Goal: Entertainment & Leisure: Browse casually

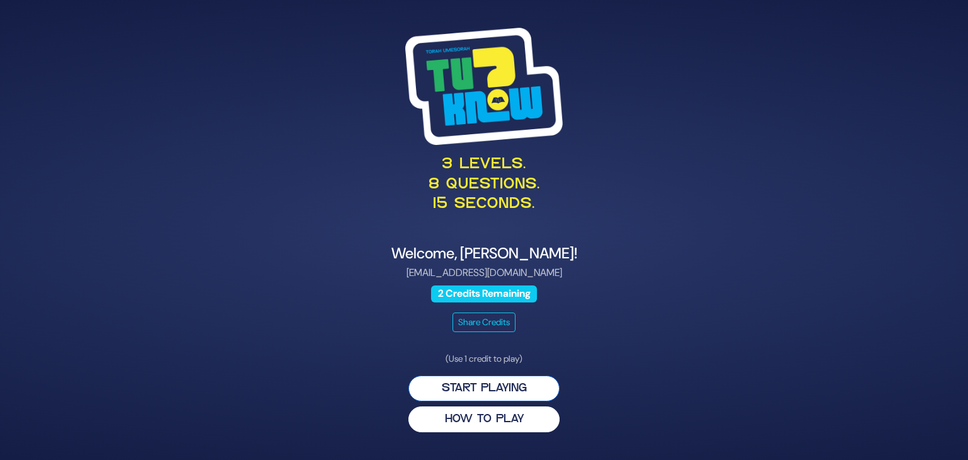
click at [538, 395] on button "Start Playing" at bounding box center [483, 389] width 151 height 26
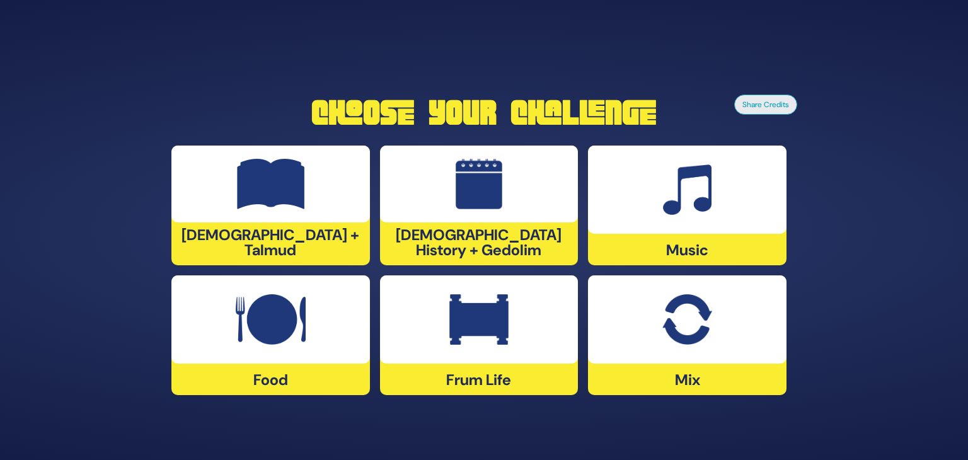
click at [683, 318] on img at bounding box center [687, 319] width 49 height 50
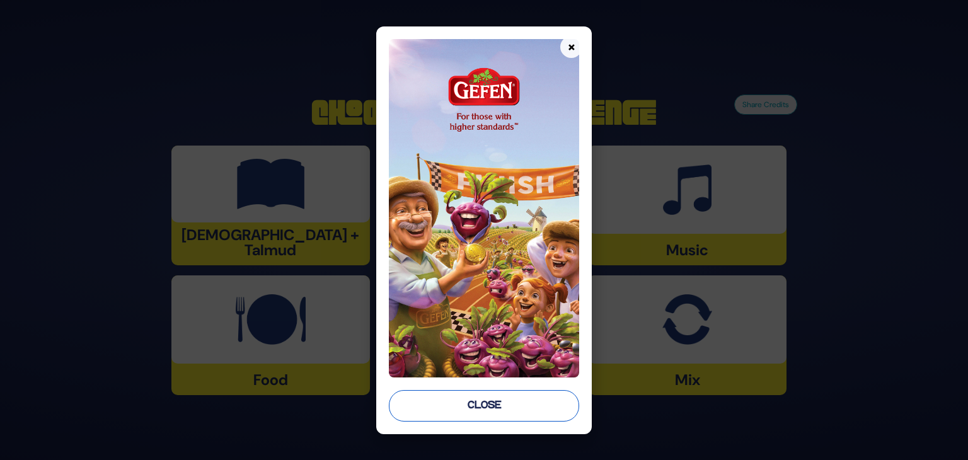
click at [517, 402] on button "Close" at bounding box center [484, 406] width 190 height 32
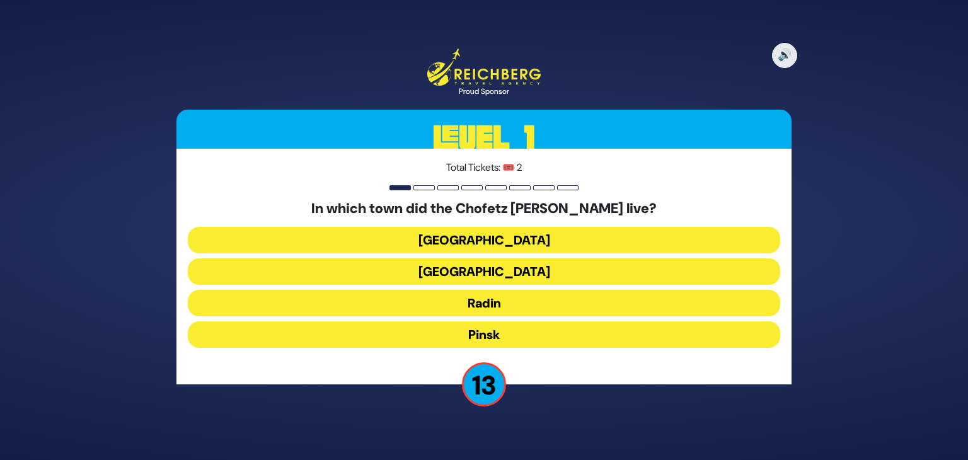
click at [514, 307] on button "Radin" at bounding box center [484, 303] width 593 height 26
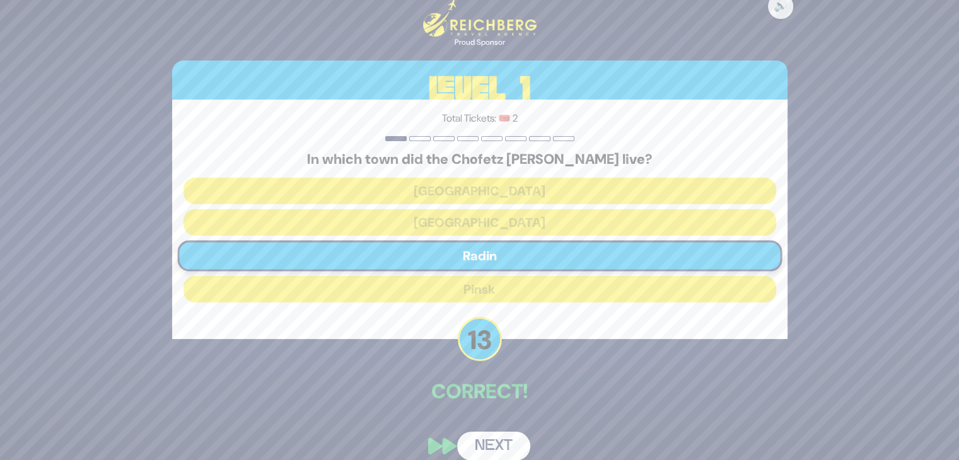
click at [501, 440] on button "Next" at bounding box center [493, 446] width 73 height 29
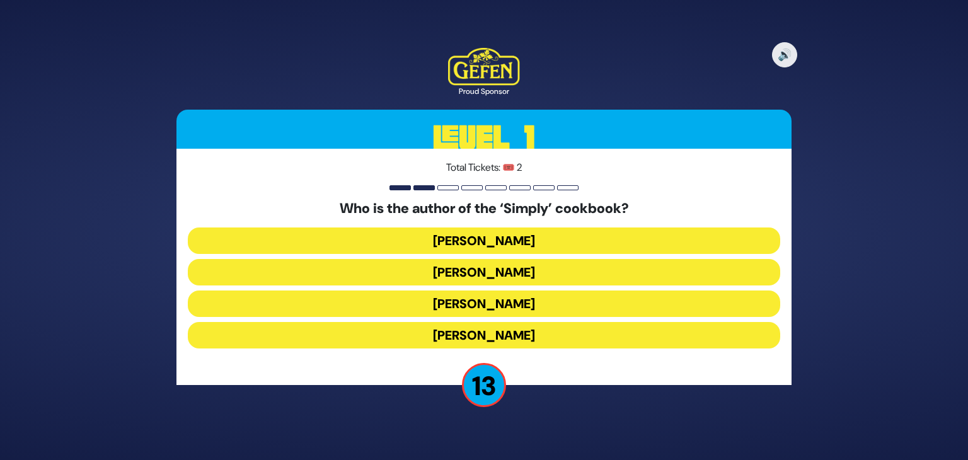
click at [502, 336] on button "[PERSON_NAME]" at bounding box center [484, 335] width 593 height 26
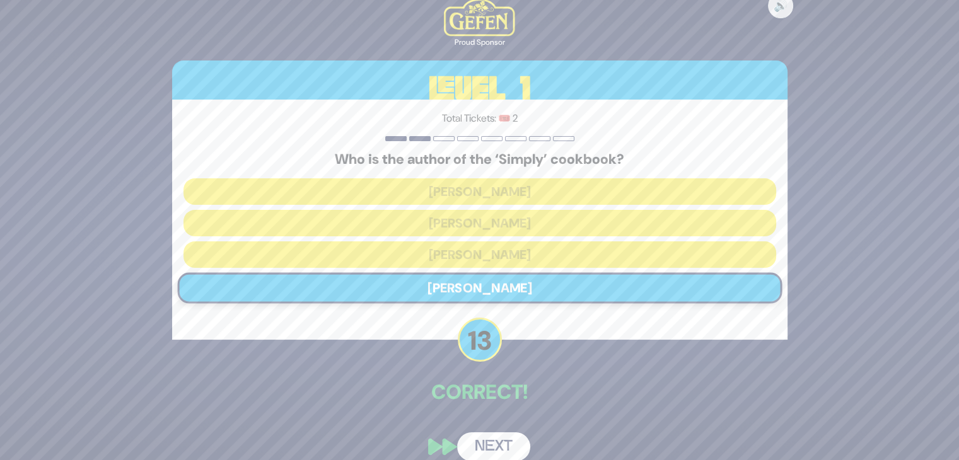
click at [509, 444] on button "Next" at bounding box center [493, 446] width 73 height 29
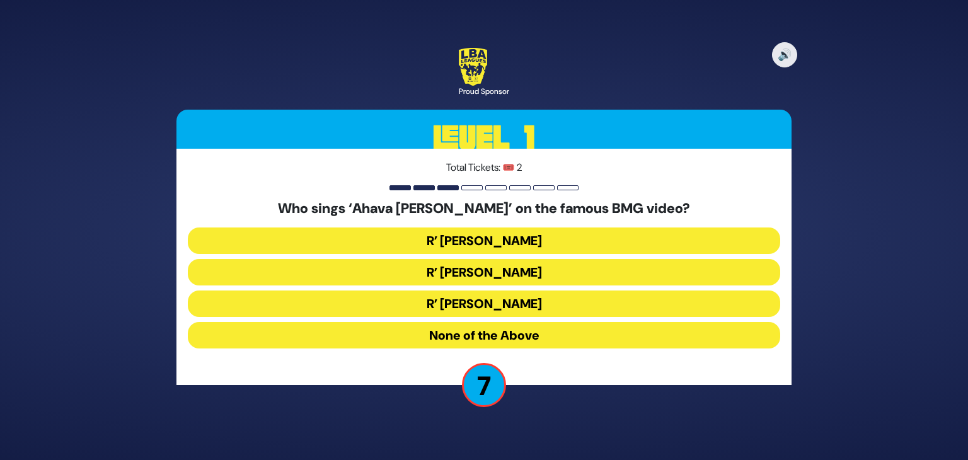
click at [510, 238] on button "R’ [PERSON_NAME]" at bounding box center [484, 241] width 593 height 26
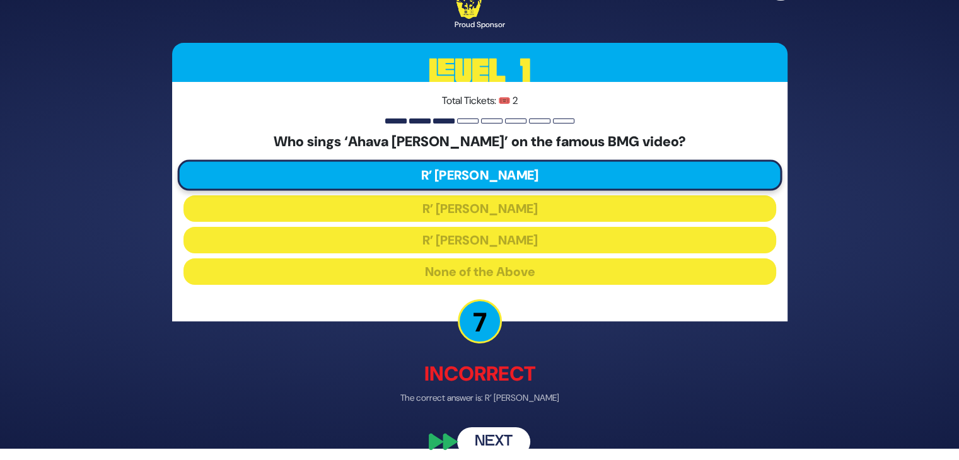
scroll to position [23, 0]
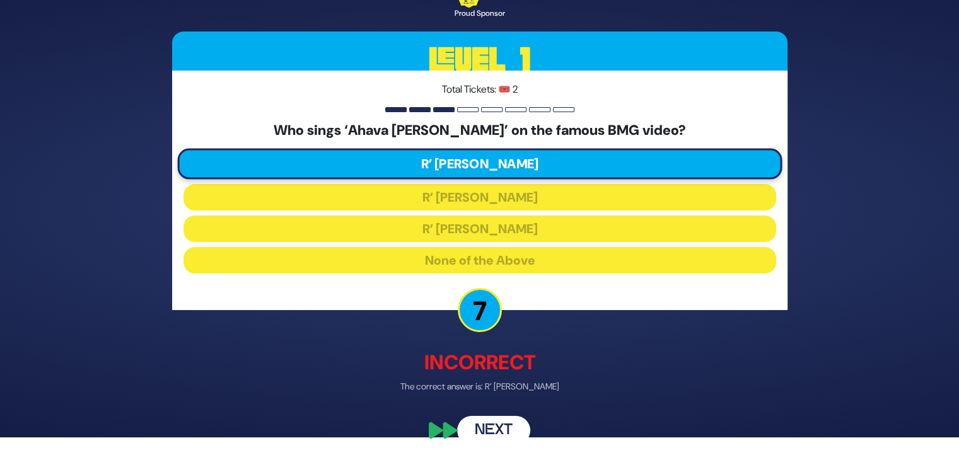
click at [516, 424] on button "Next" at bounding box center [493, 430] width 73 height 29
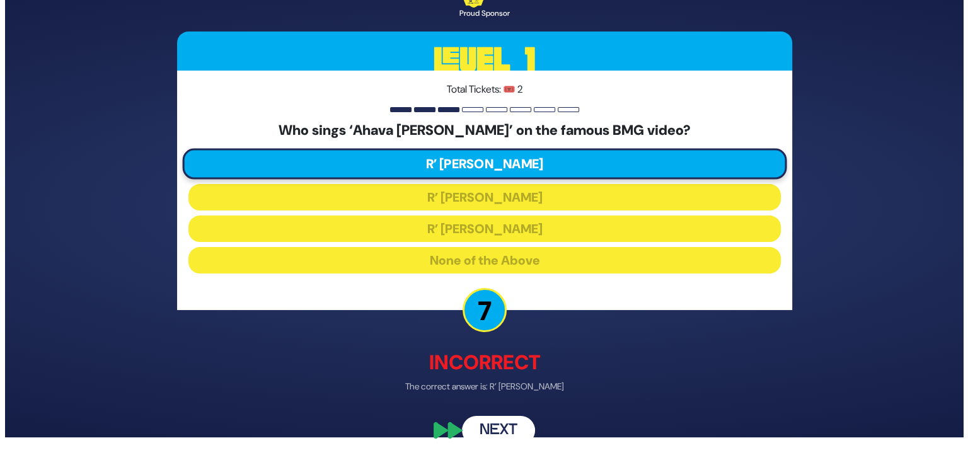
scroll to position [0, 0]
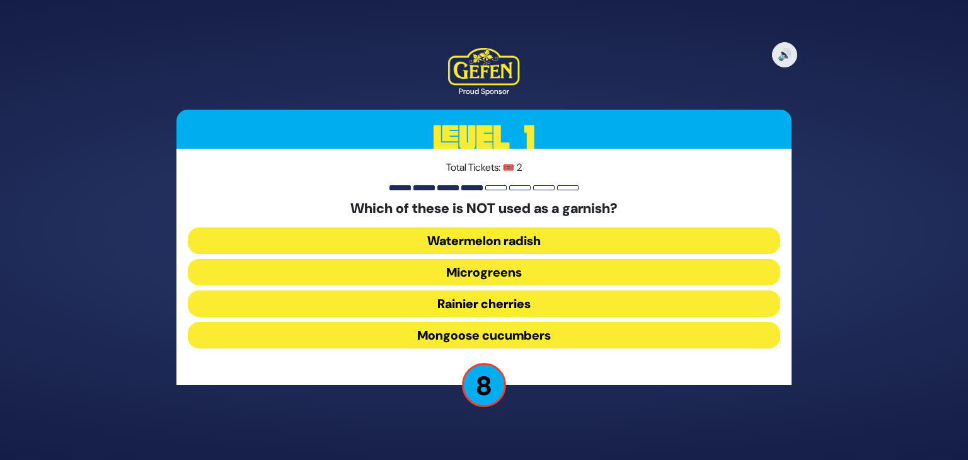
click at [534, 303] on button "Rainier cherries" at bounding box center [484, 304] width 593 height 26
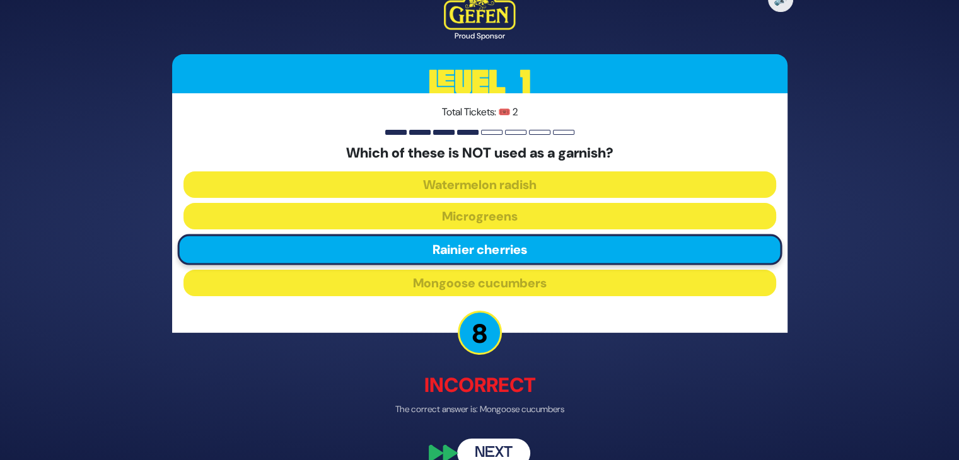
click at [501, 446] on button "Next" at bounding box center [493, 453] width 73 height 29
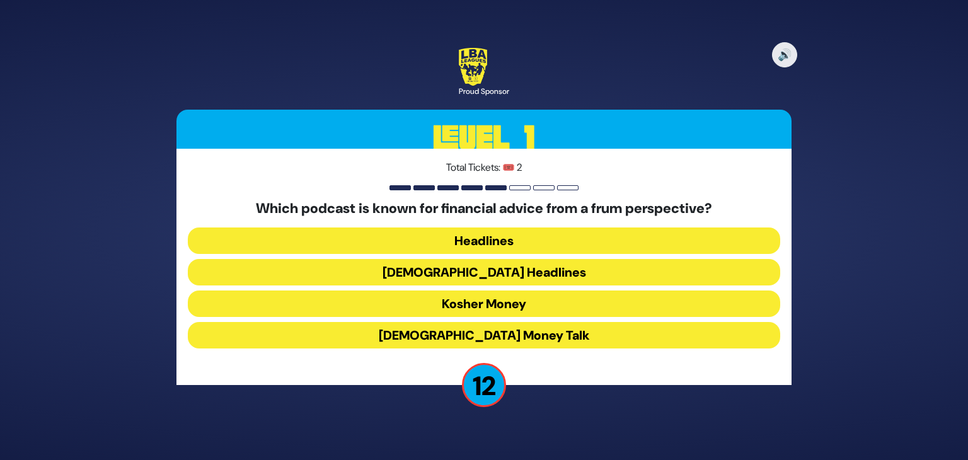
click at [554, 304] on button "Kosher Money" at bounding box center [484, 304] width 593 height 26
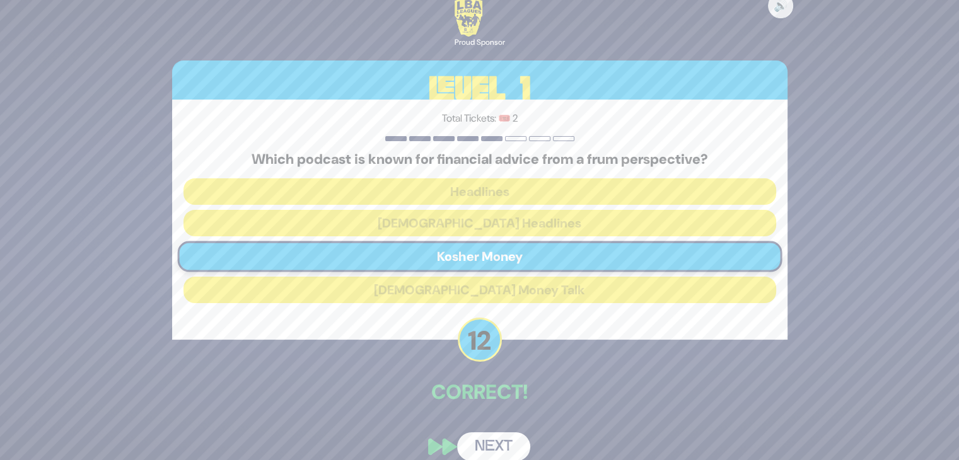
click at [509, 443] on button "Next" at bounding box center [493, 446] width 73 height 29
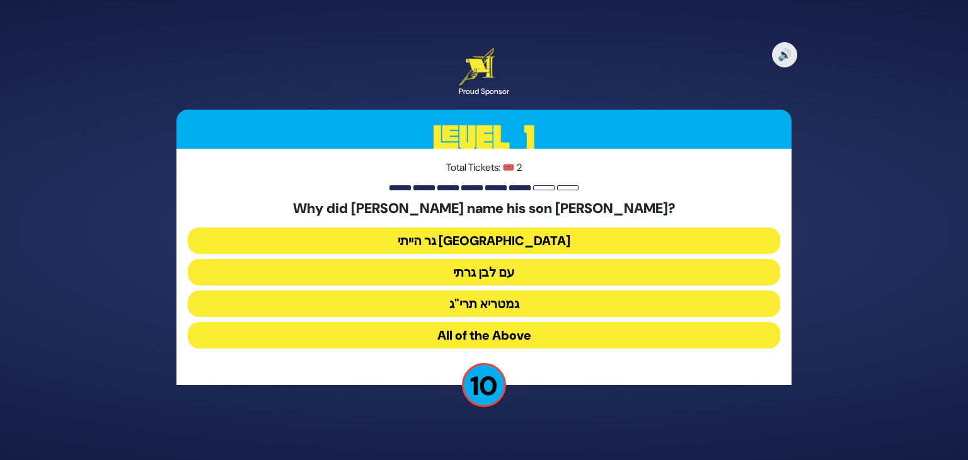
click at [547, 241] on button "גר הייתי בארץ נכריה" at bounding box center [484, 241] width 593 height 26
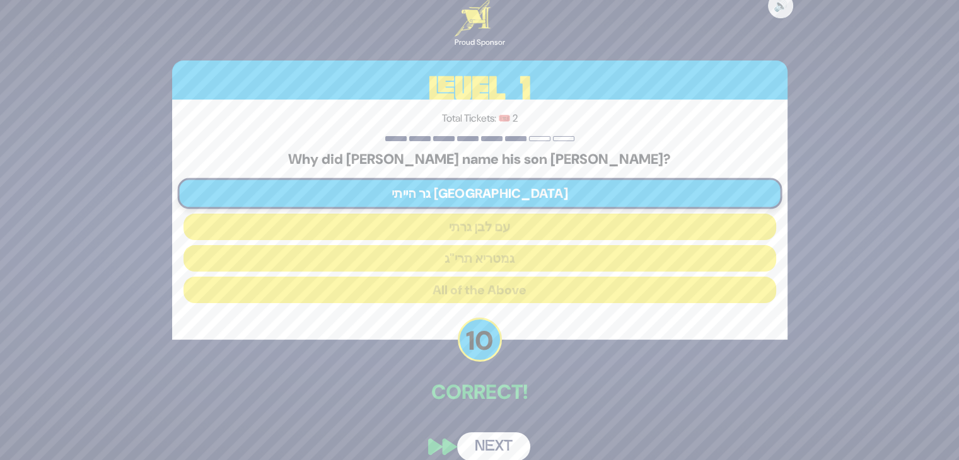
click at [509, 453] on button "Next" at bounding box center [493, 446] width 73 height 29
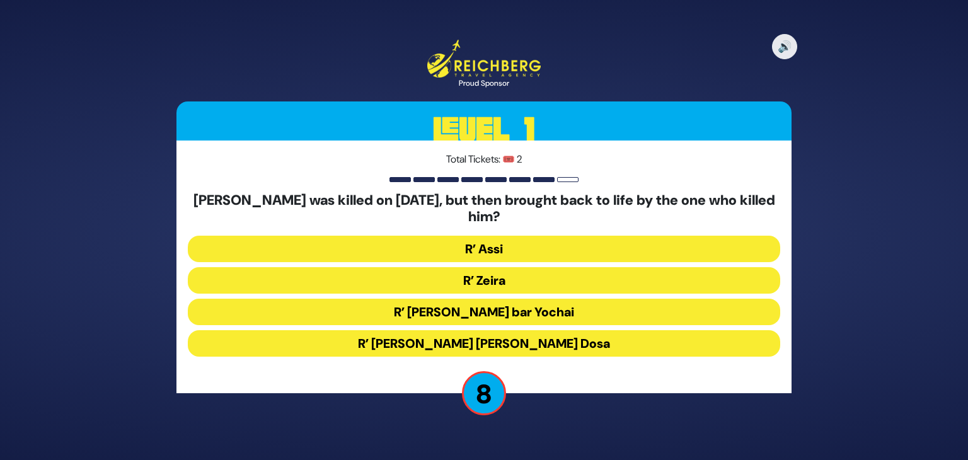
click at [556, 282] on button "R’ Zeira" at bounding box center [484, 280] width 593 height 26
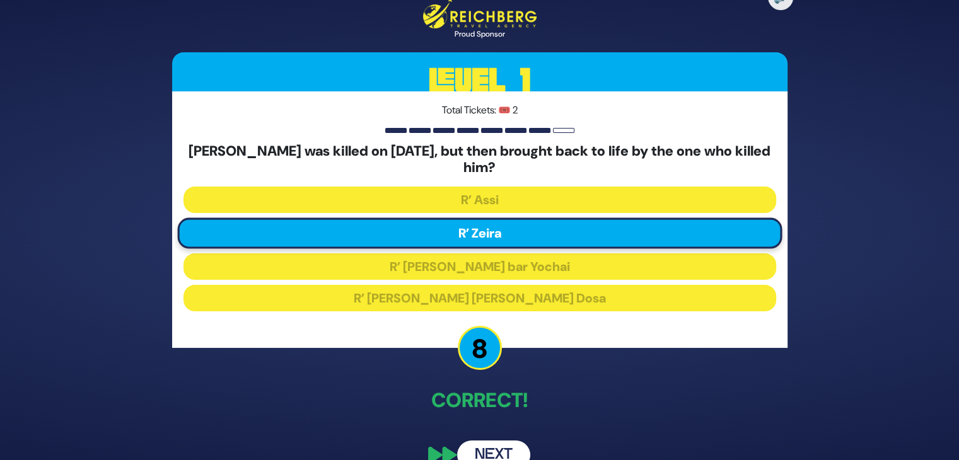
click at [492, 449] on button "Next" at bounding box center [493, 455] width 73 height 29
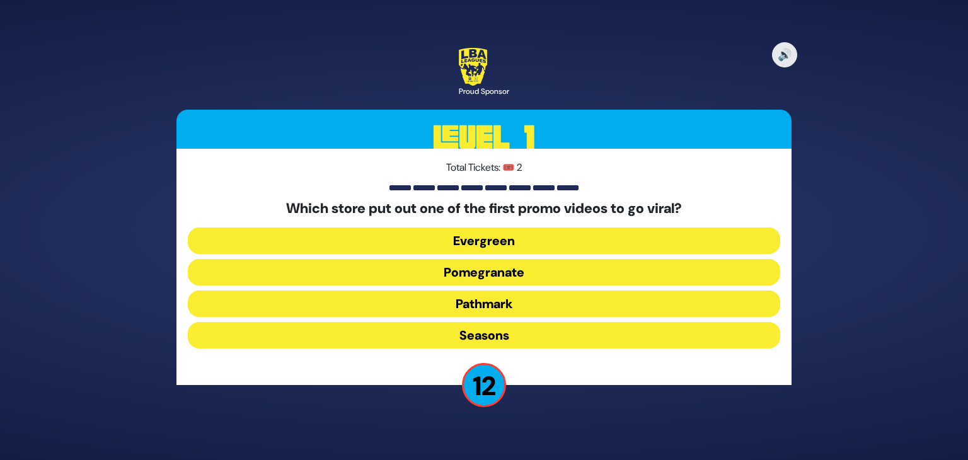
click at [530, 272] on button "Pomegranate" at bounding box center [484, 272] width 593 height 26
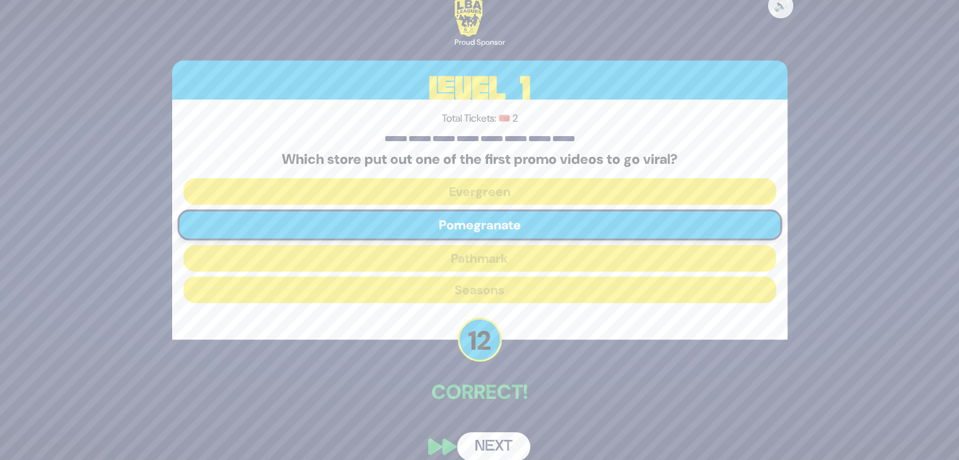
click at [519, 419] on div "🔊 Proud Sponsor Level 1 Total Tickets: 🎟️ 2 Which store put out one of the firs…" at bounding box center [480, 230] width 646 height 492
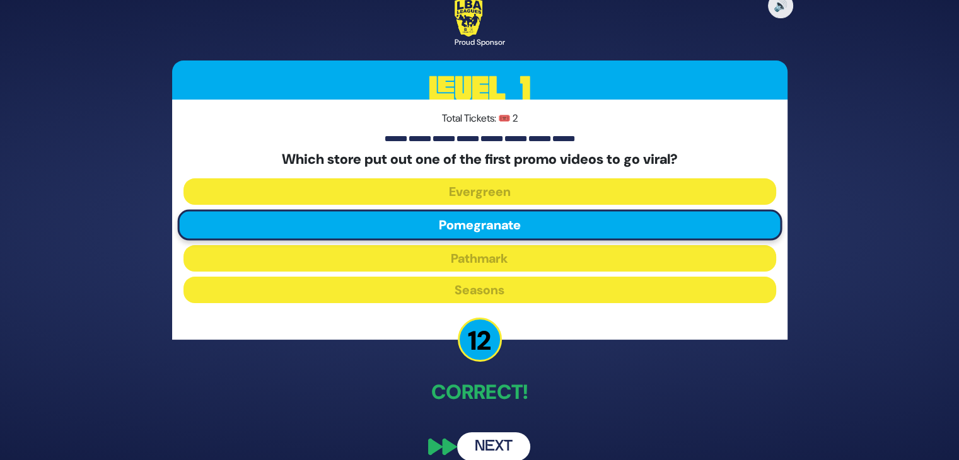
click at [500, 447] on button "Next" at bounding box center [493, 446] width 73 height 29
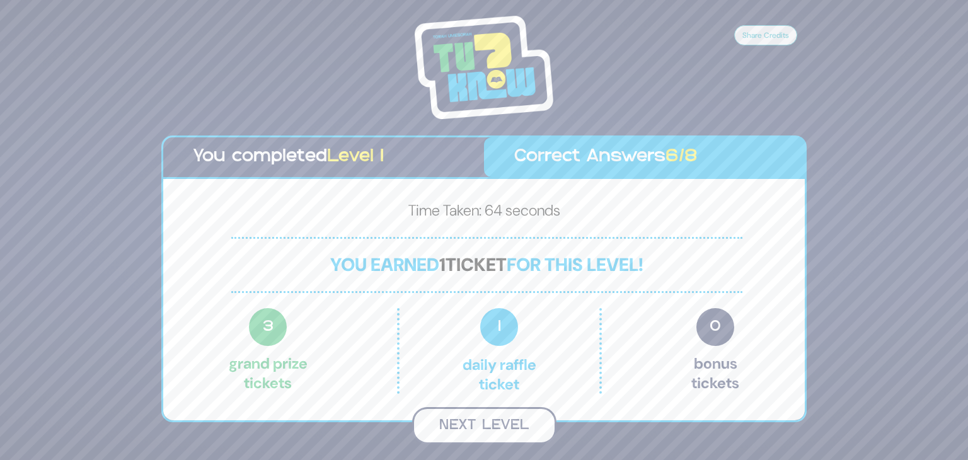
click at [497, 436] on button "Next Level" at bounding box center [484, 425] width 144 height 37
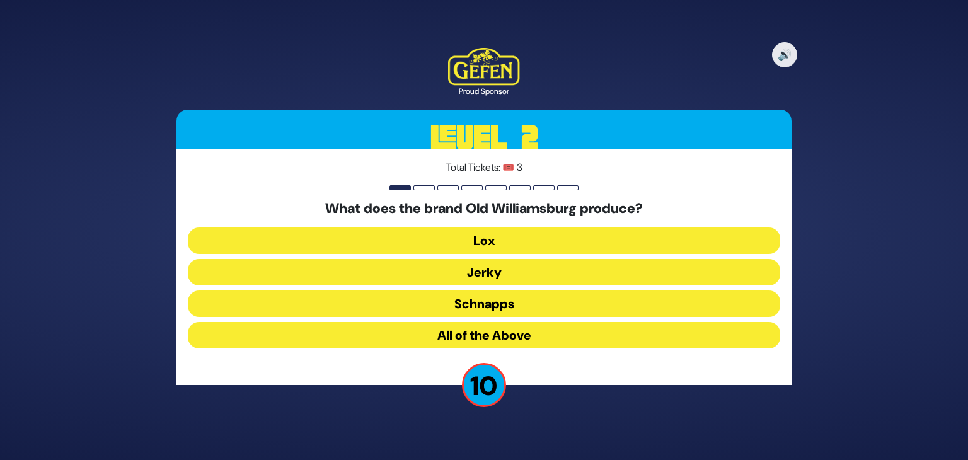
click at [502, 246] on button "Lox" at bounding box center [484, 241] width 593 height 26
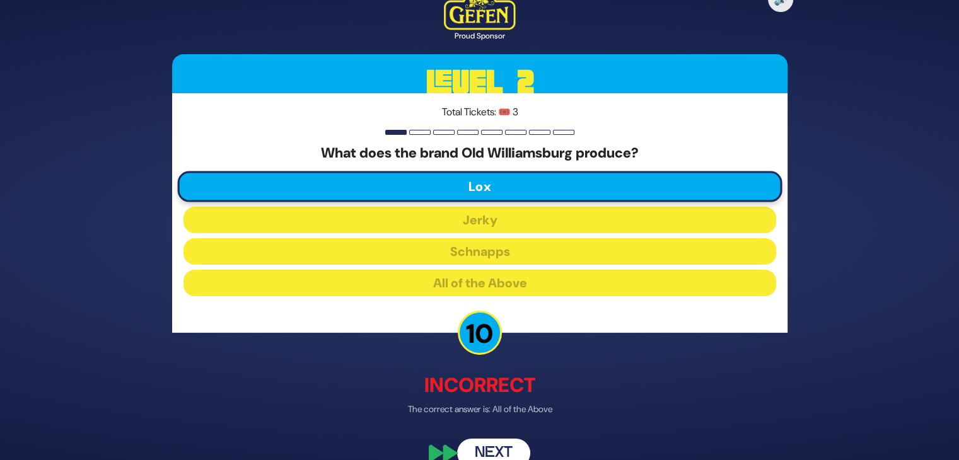
click at [515, 448] on button "Next" at bounding box center [493, 453] width 73 height 29
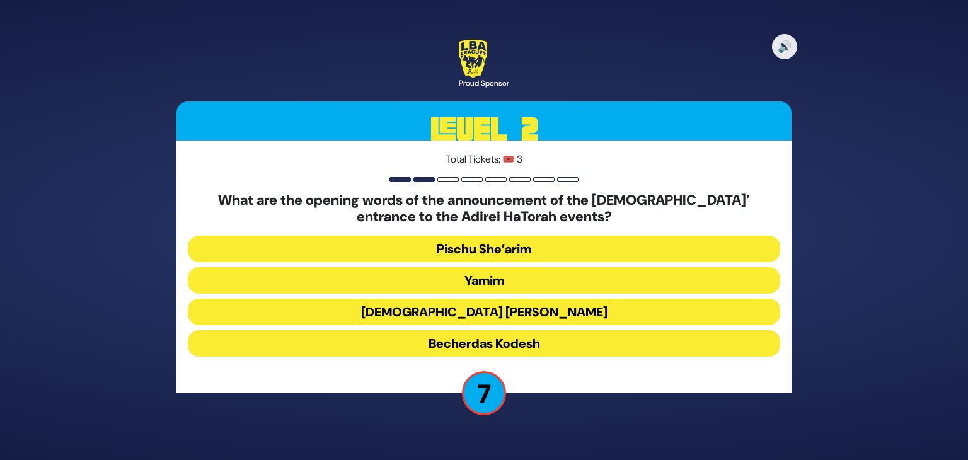
click at [521, 253] on button "Pischu She’arim" at bounding box center [484, 249] width 593 height 26
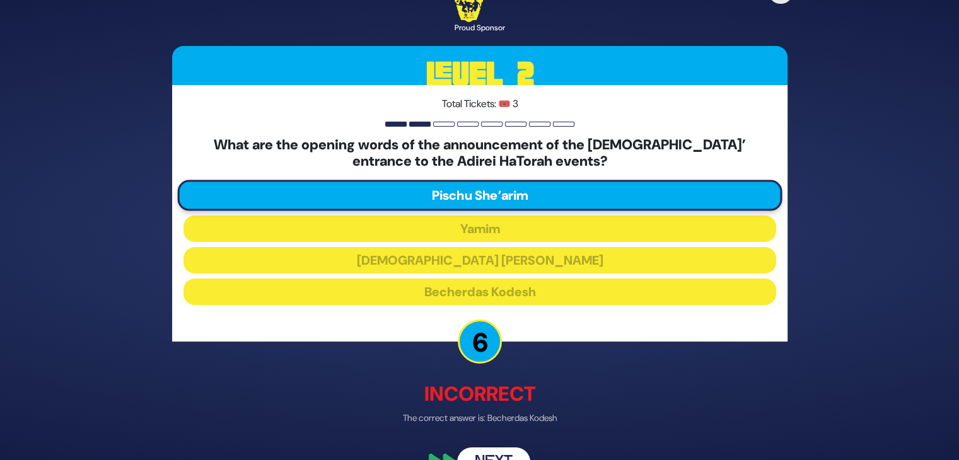
click at [519, 453] on button "Next" at bounding box center [493, 461] width 73 height 29
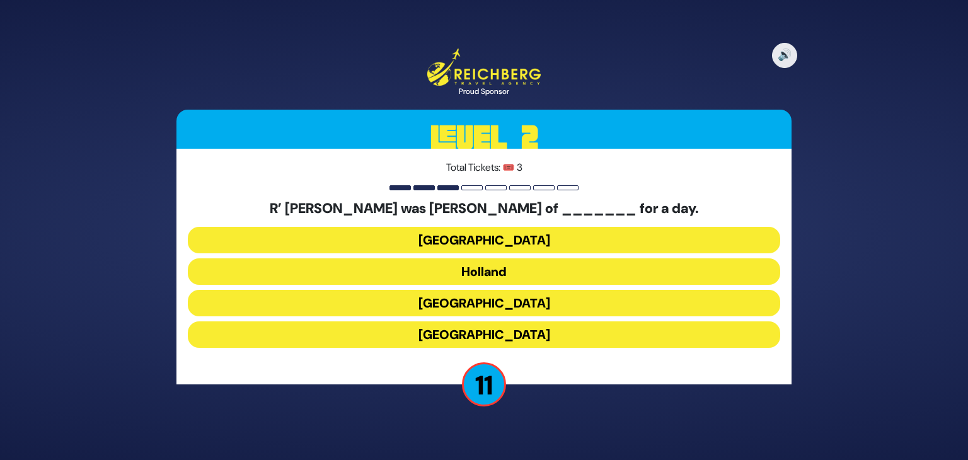
click at [538, 271] on button "Holland" at bounding box center [484, 271] width 593 height 26
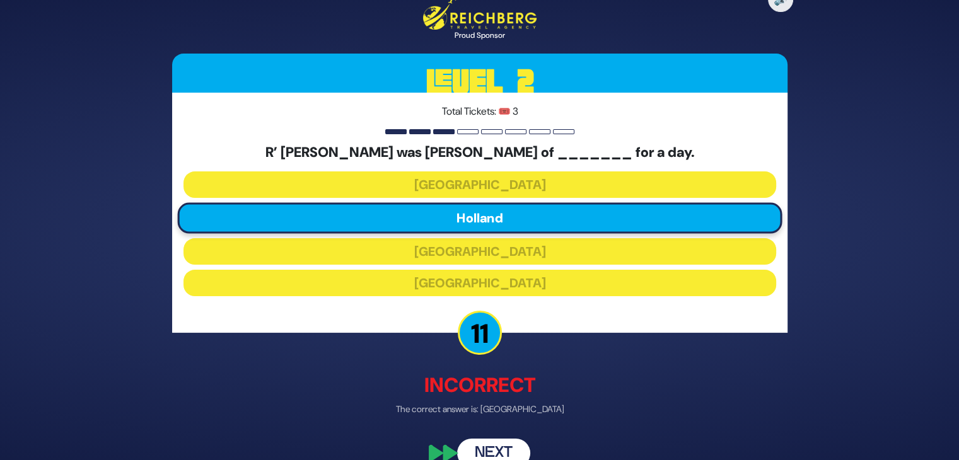
click at [519, 449] on button "Next" at bounding box center [493, 453] width 73 height 29
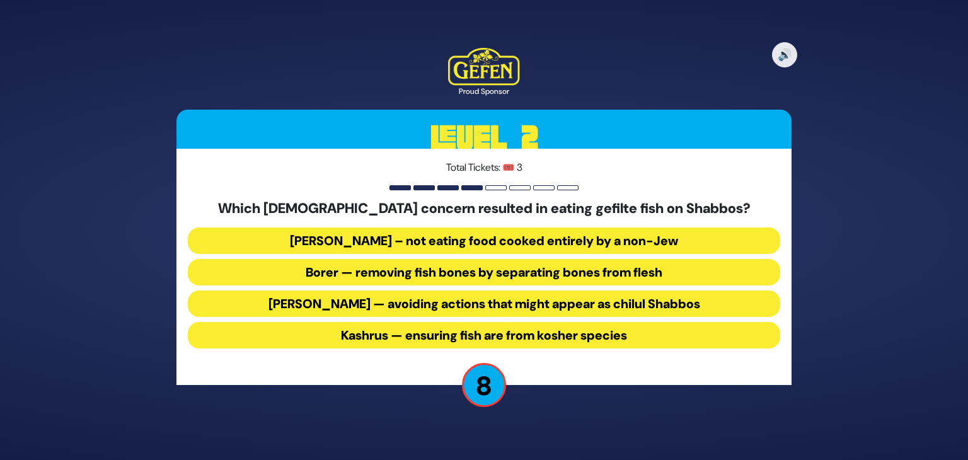
click at [620, 275] on button "Borer — removing fish bones by separating bones from flesh" at bounding box center [484, 272] width 593 height 26
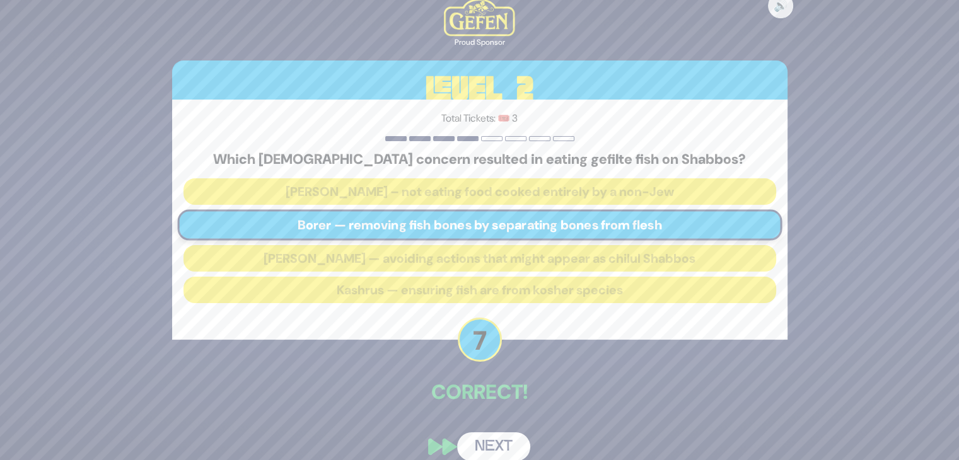
click at [513, 442] on button "Next" at bounding box center [493, 446] width 73 height 29
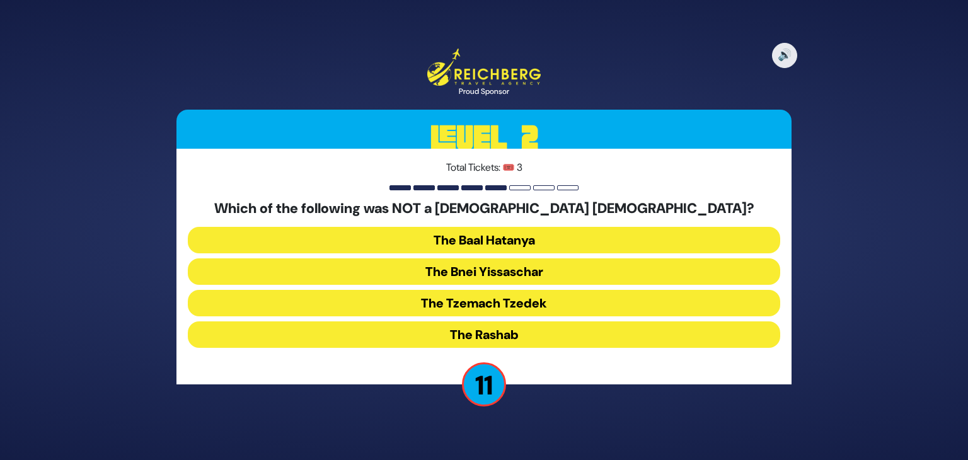
click at [540, 272] on button "The Bnei Yissaschar" at bounding box center [484, 271] width 593 height 26
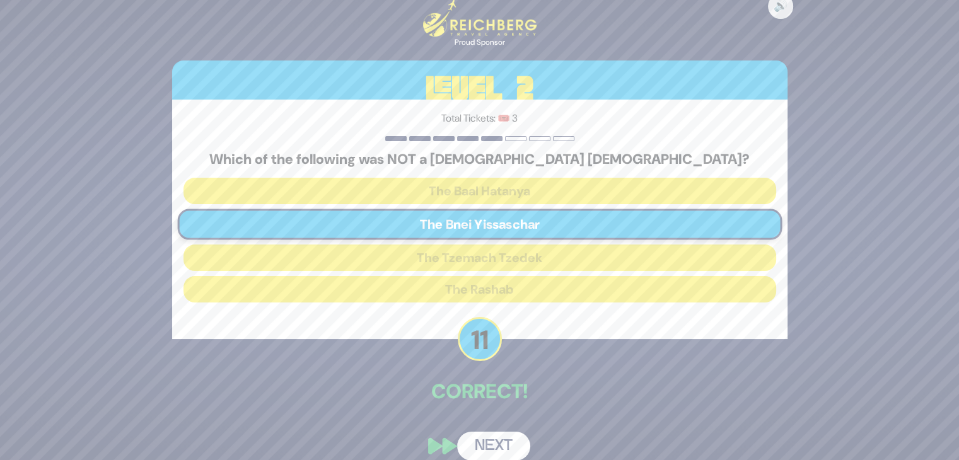
click at [506, 441] on button "Next" at bounding box center [493, 446] width 73 height 29
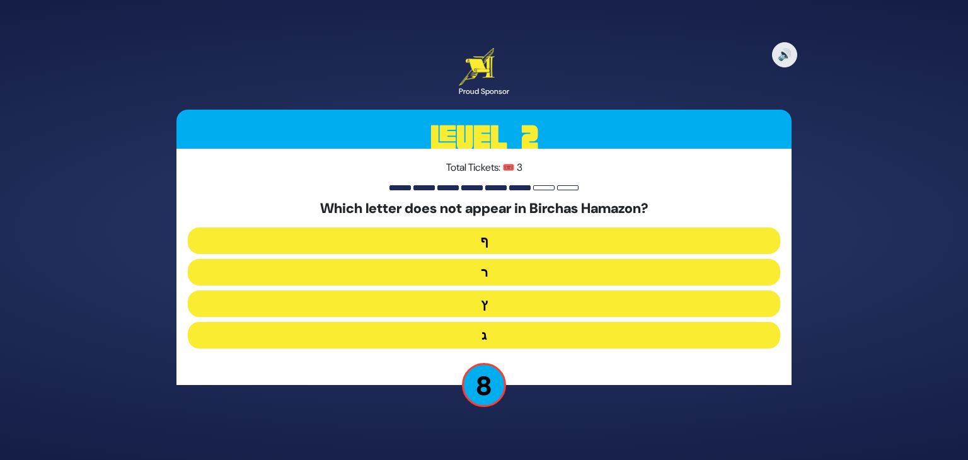
click at [481, 239] on button "ף" at bounding box center [484, 241] width 593 height 26
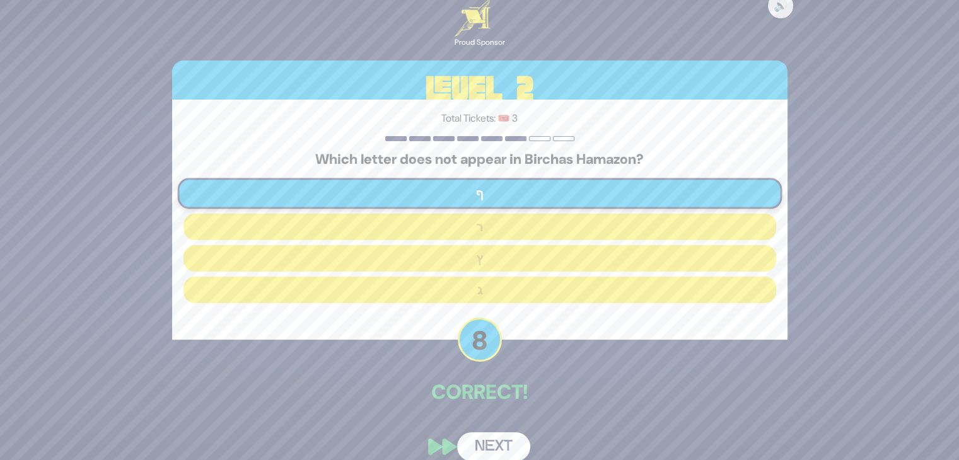
click at [498, 446] on button "Next" at bounding box center [493, 446] width 73 height 29
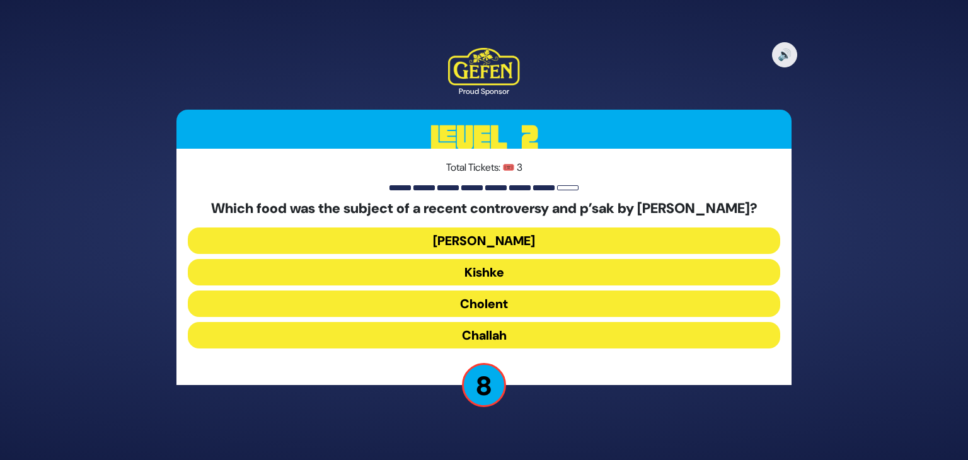
click at [543, 254] on button "Kugel" at bounding box center [484, 241] width 593 height 26
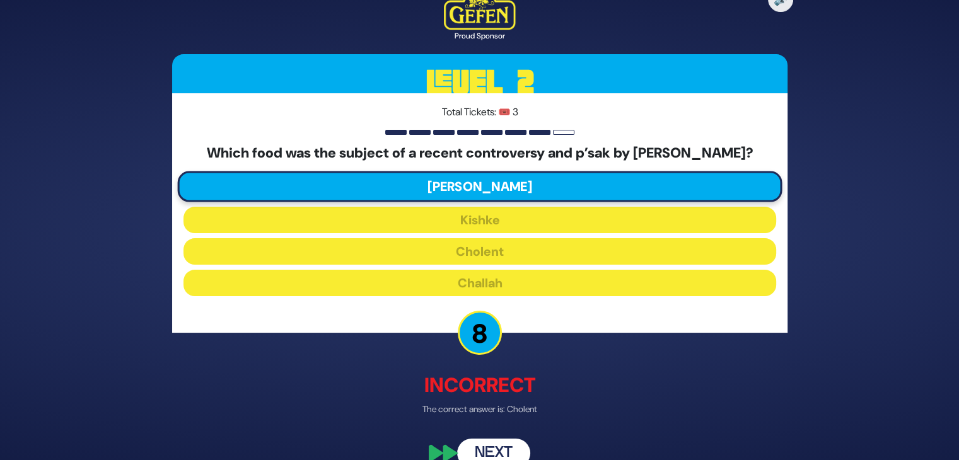
click at [514, 453] on button "Next" at bounding box center [493, 453] width 73 height 29
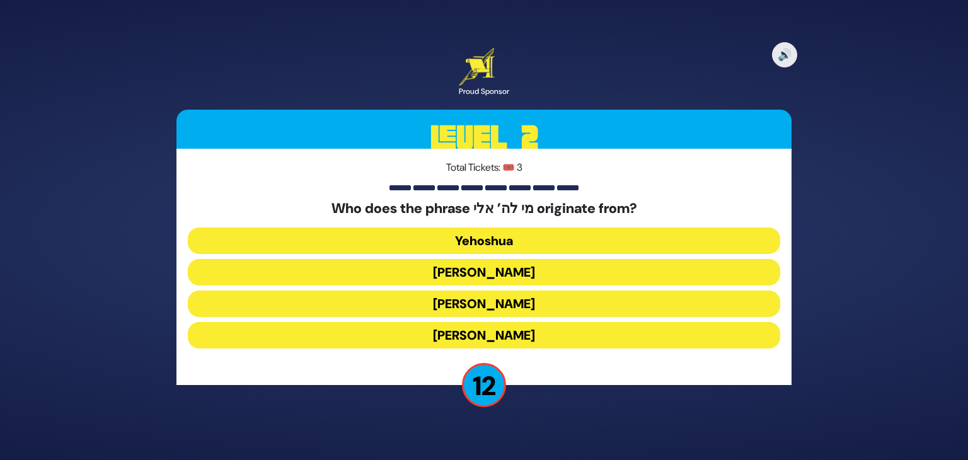
click at [565, 304] on button "Moshe Rabbeinu" at bounding box center [484, 304] width 593 height 26
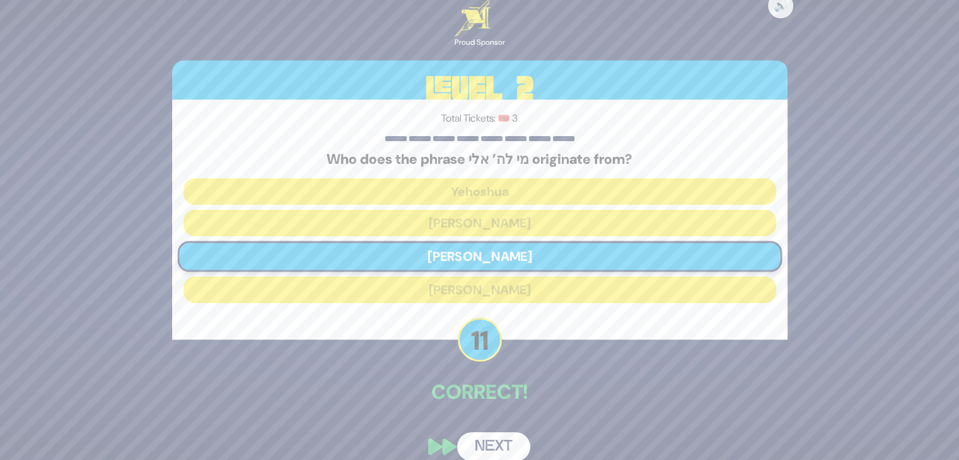
click at [502, 444] on button "Next" at bounding box center [493, 446] width 73 height 29
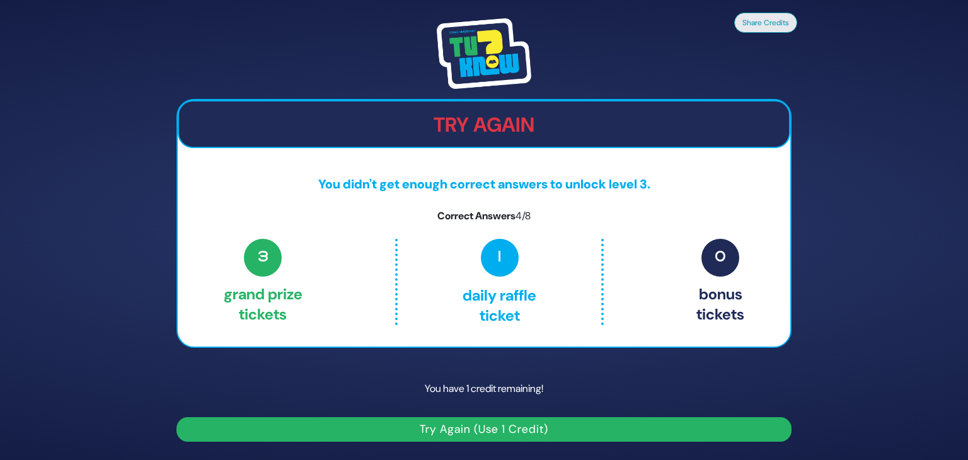
click at [522, 432] on button "Try Again (Use 1 Credit)" at bounding box center [484, 429] width 615 height 25
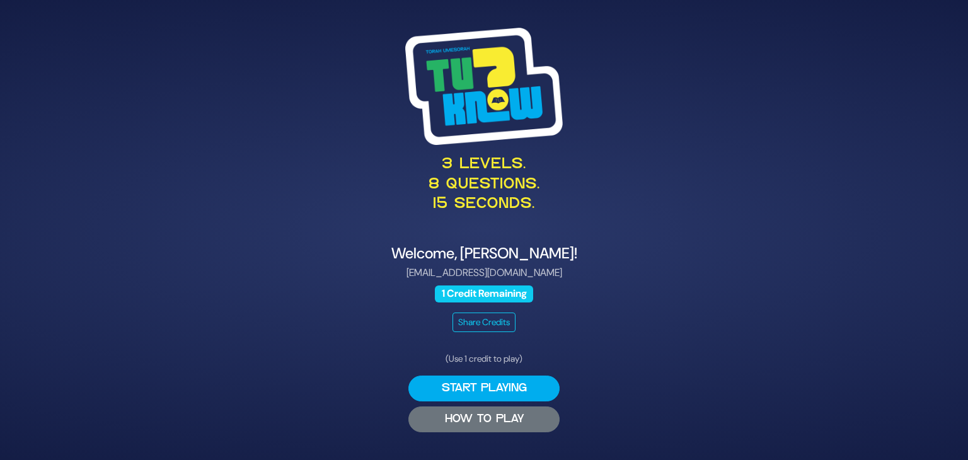
click at [509, 422] on button "HOW TO PLAY" at bounding box center [483, 420] width 151 height 26
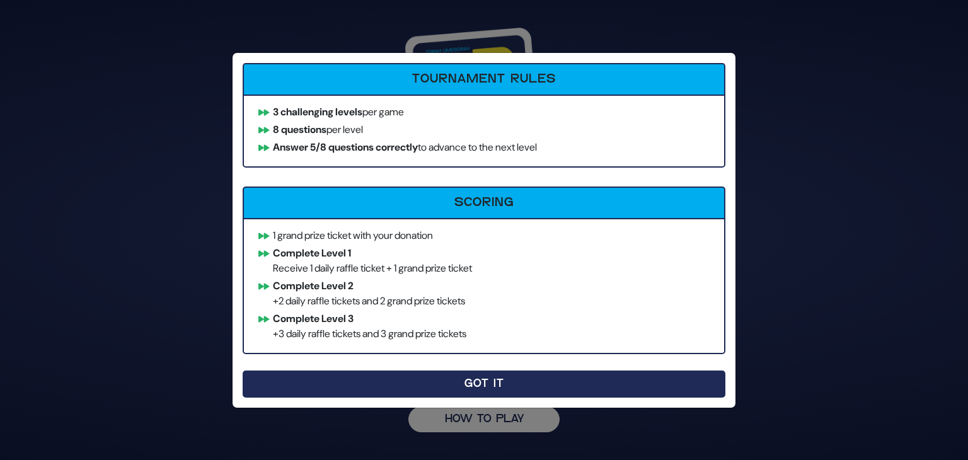
click at [564, 391] on button "Got It" at bounding box center [484, 384] width 483 height 27
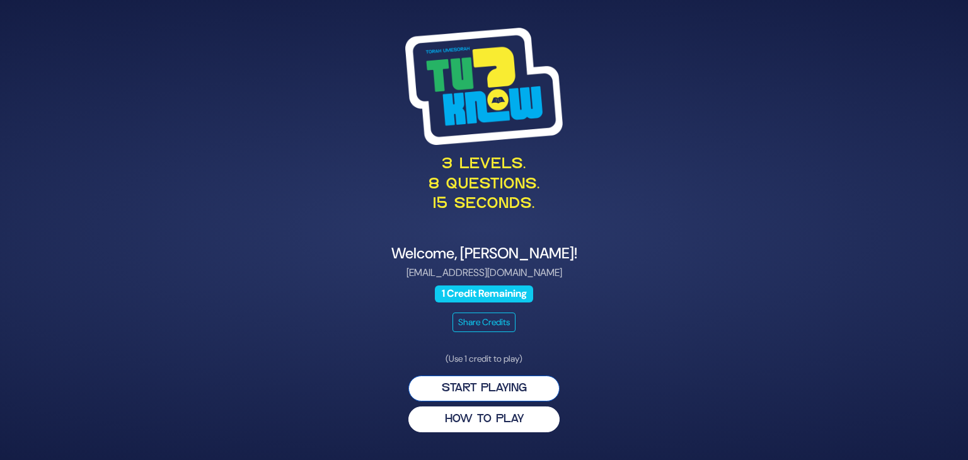
click at [527, 390] on button "Start Playing" at bounding box center [483, 389] width 151 height 26
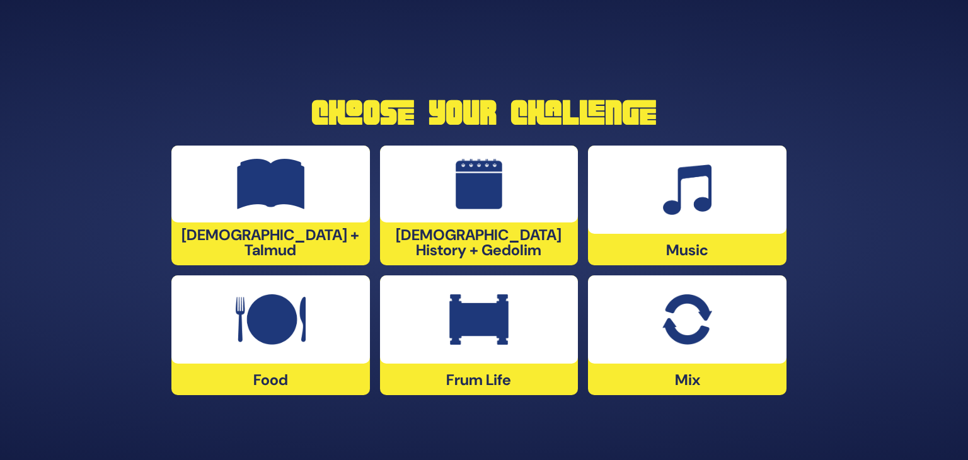
click at [256, 321] on img at bounding box center [271, 319] width 70 height 50
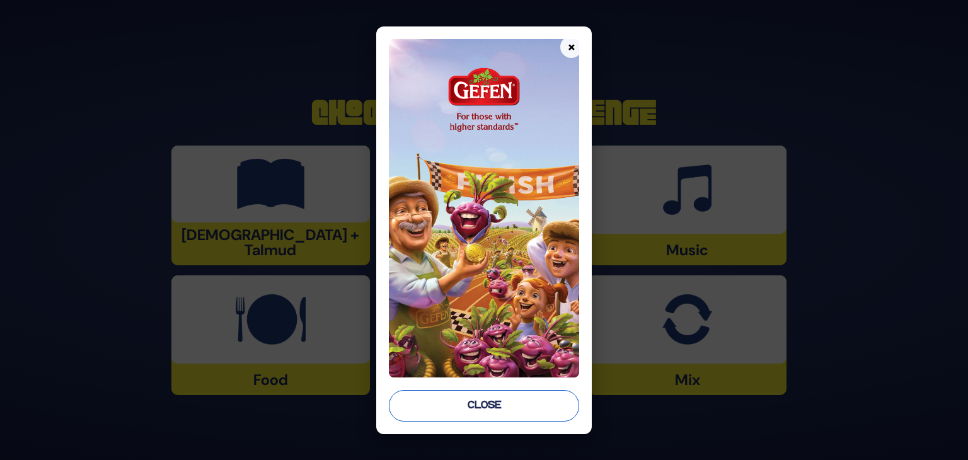
click at [494, 404] on button "Close" at bounding box center [484, 406] width 190 height 32
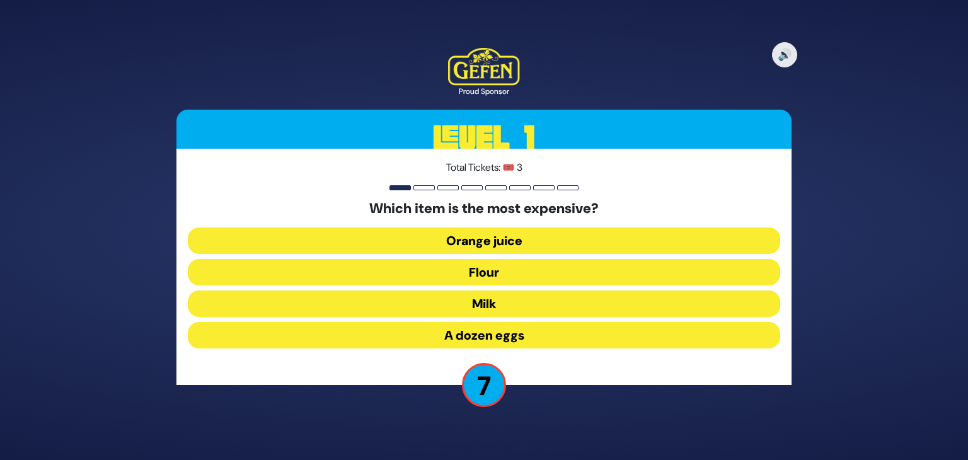
click at [527, 240] on button "Orange juice" at bounding box center [484, 241] width 593 height 26
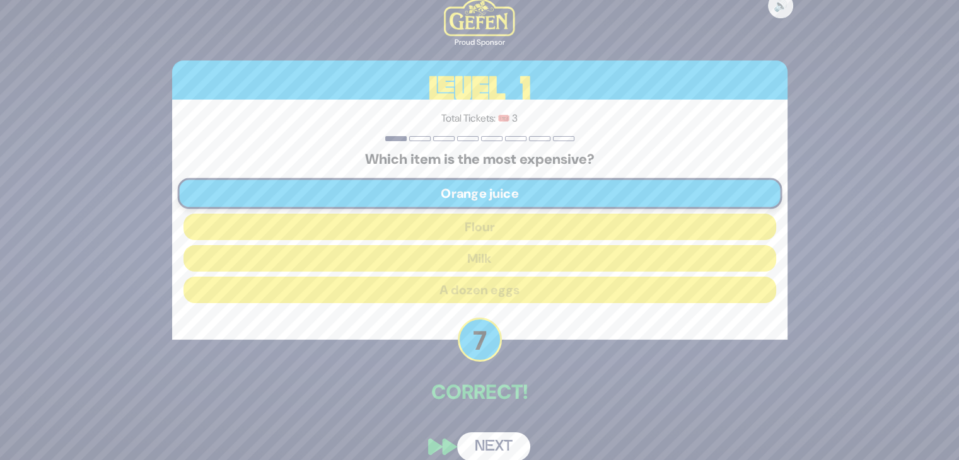
click at [482, 445] on button "Next" at bounding box center [493, 446] width 73 height 29
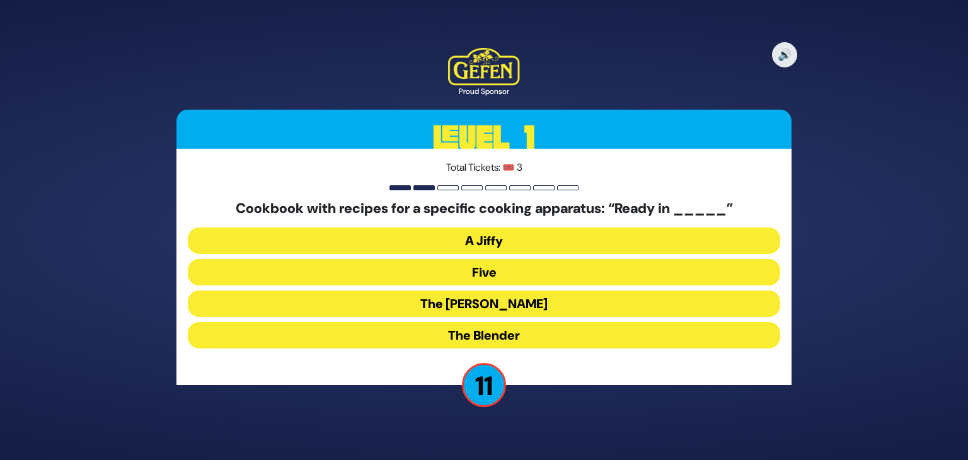
click at [535, 307] on button "The [PERSON_NAME]" at bounding box center [484, 304] width 593 height 26
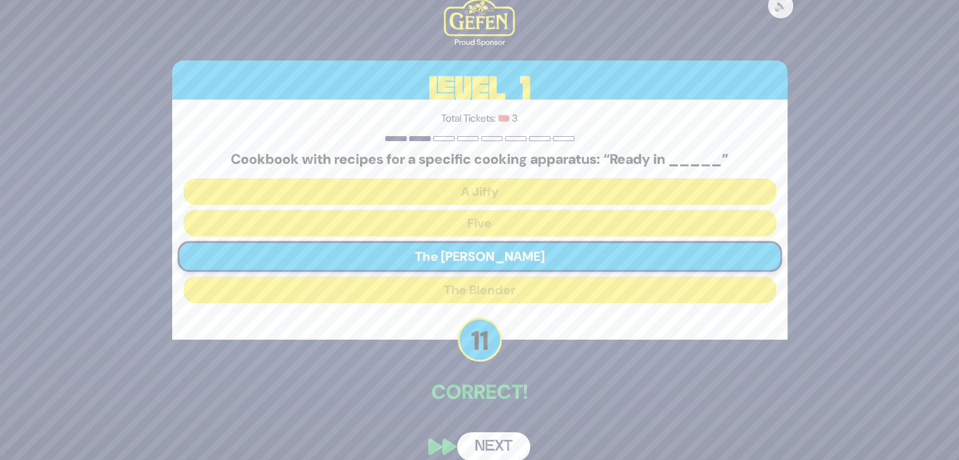
click at [497, 444] on button "Next" at bounding box center [493, 446] width 73 height 29
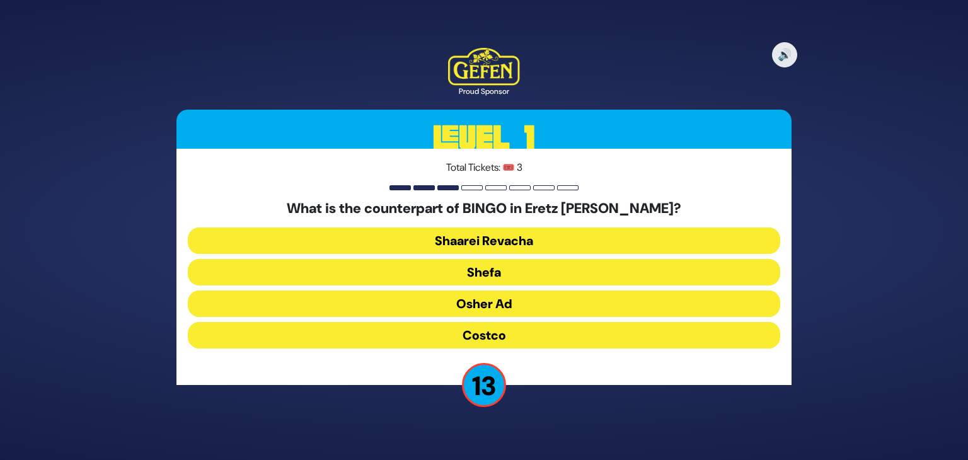
click at [507, 308] on button "Osher Ad" at bounding box center [484, 304] width 593 height 26
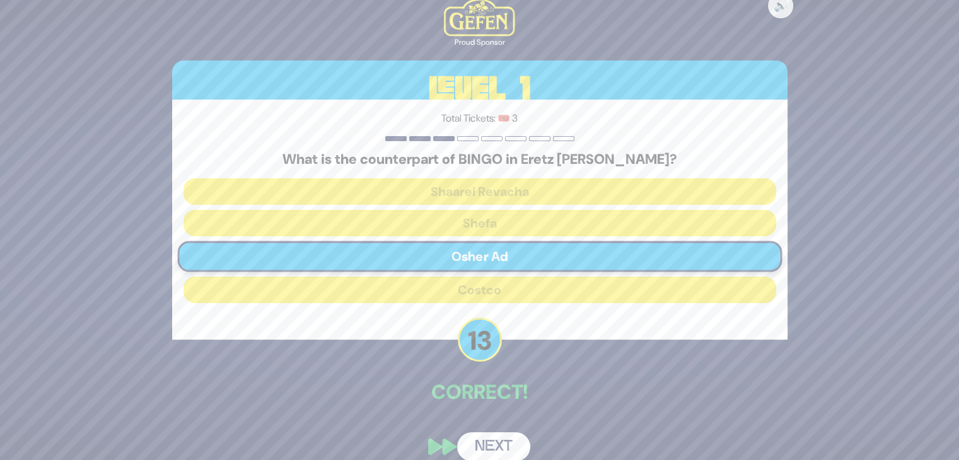
click at [509, 448] on button "Next" at bounding box center [493, 446] width 73 height 29
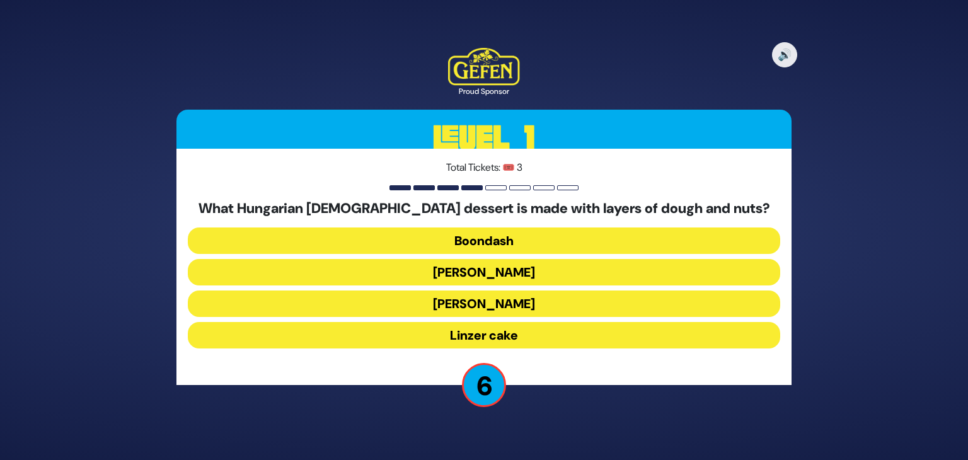
click at [508, 269] on button "[PERSON_NAME]" at bounding box center [484, 272] width 593 height 26
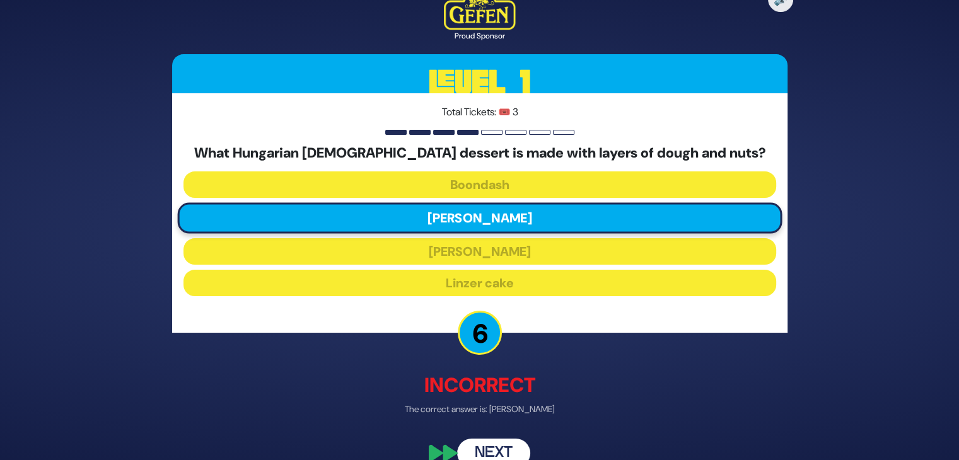
click at [505, 447] on button "Next" at bounding box center [493, 453] width 73 height 29
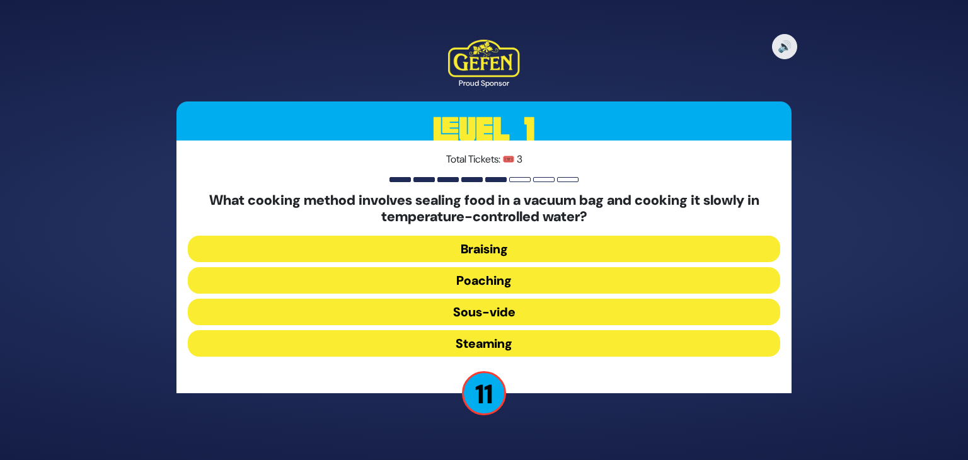
click at [532, 313] on button "Sous-vide" at bounding box center [484, 312] width 593 height 26
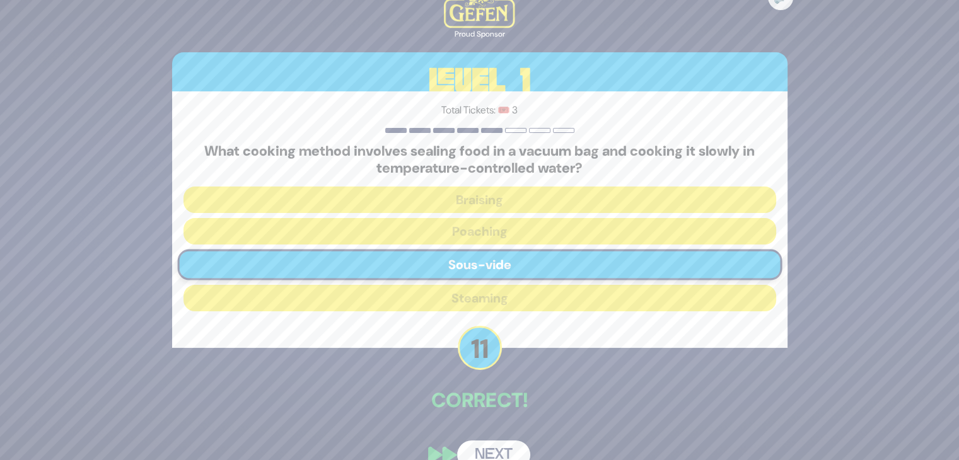
click at [491, 449] on button "Next" at bounding box center [493, 455] width 73 height 29
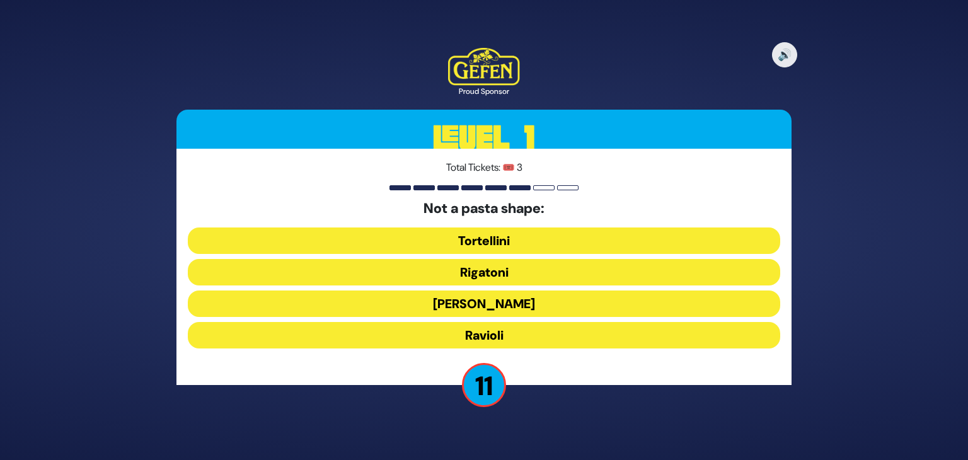
click at [515, 303] on button "[PERSON_NAME]" at bounding box center [484, 304] width 593 height 26
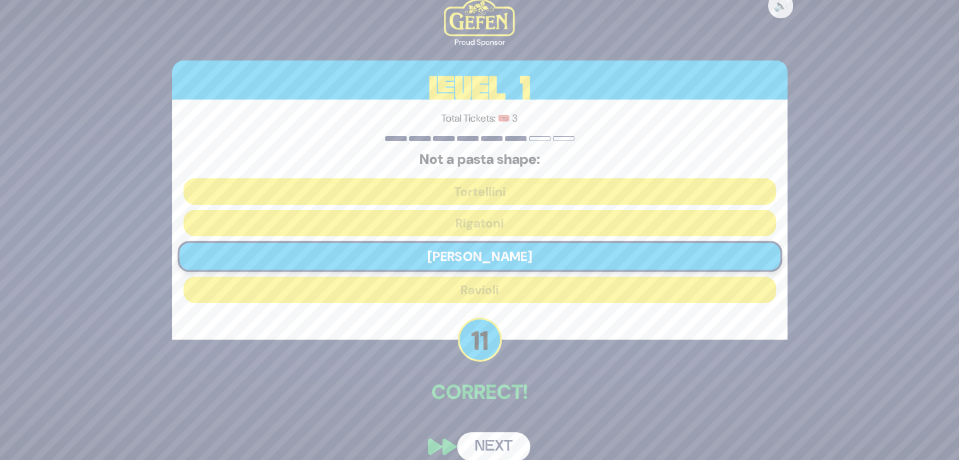
click at [492, 446] on button "Next" at bounding box center [493, 446] width 73 height 29
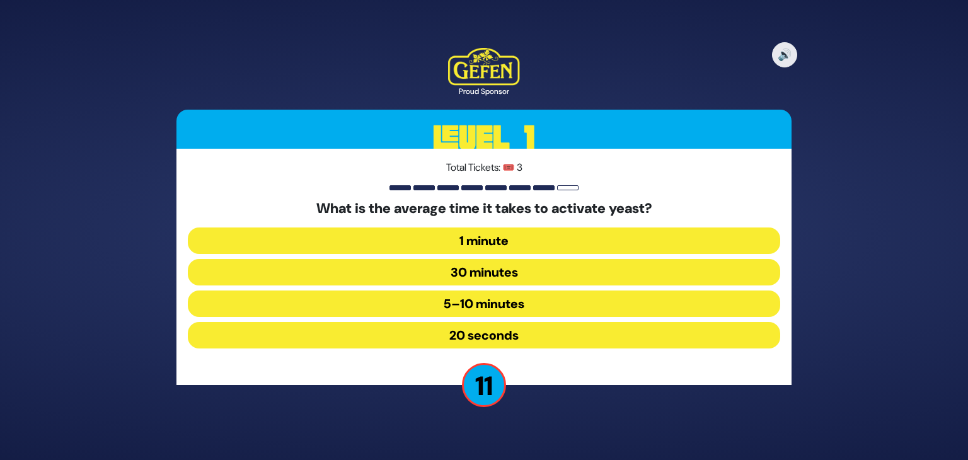
click at [515, 301] on button "5–10 minutes" at bounding box center [484, 304] width 593 height 26
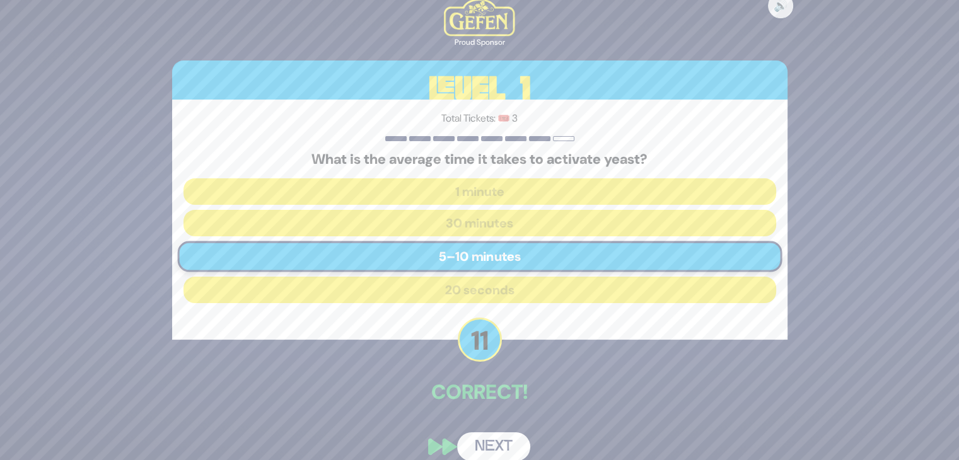
click at [509, 444] on button "Next" at bounding box center [493, 446] width 73 height 29
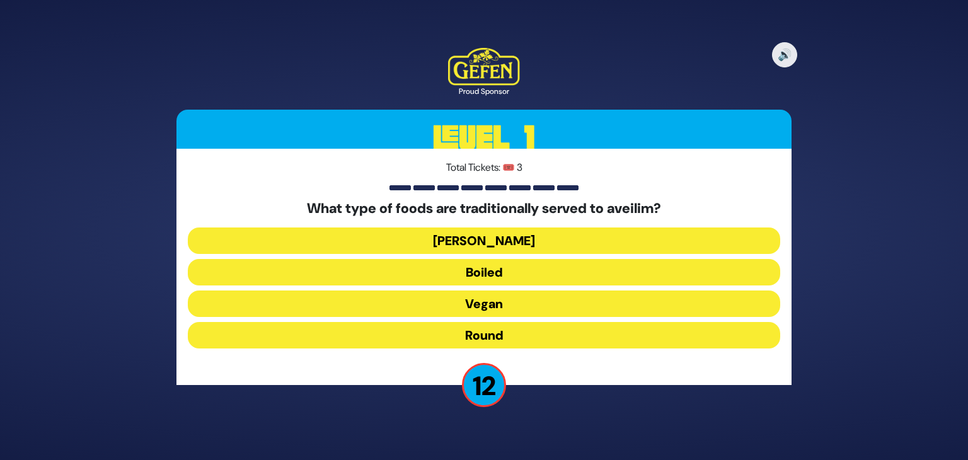
click at [513, 330] on button "Round" at bounding box center [484, 335] width 593 height 26
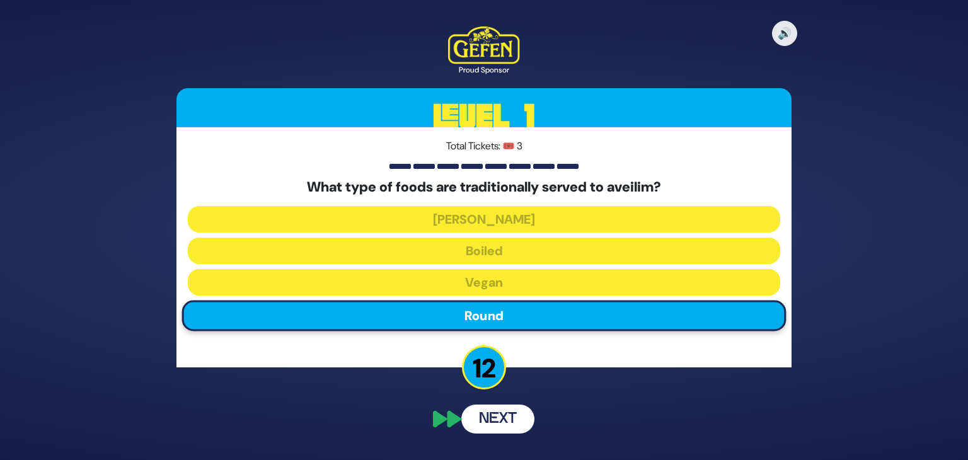
click at [504, 420] on div "🔊 Proud Sponsor Level 1 Total Tickets: 🎟️ 3 What type of foods are traditionall…" at bounding box center [484, 229] width 646 height 437
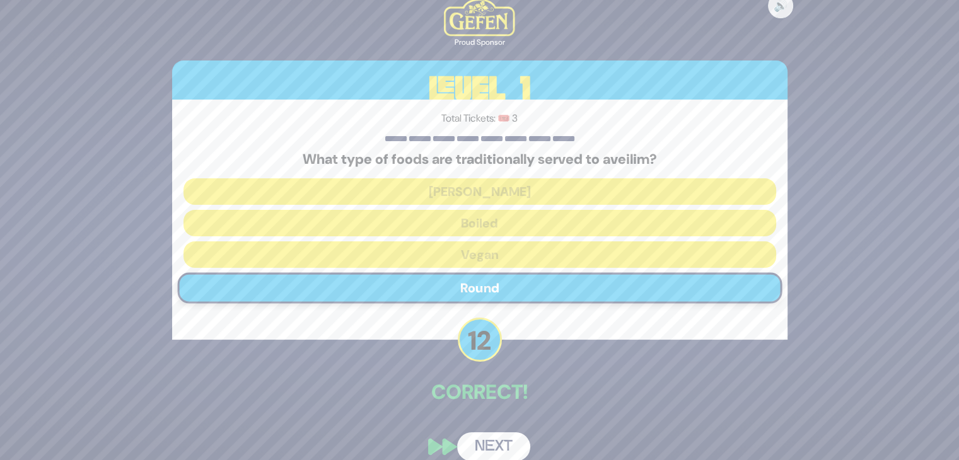
click at [499, 444] on button "Next" at bounding box center [493, 446] width 73 height 29
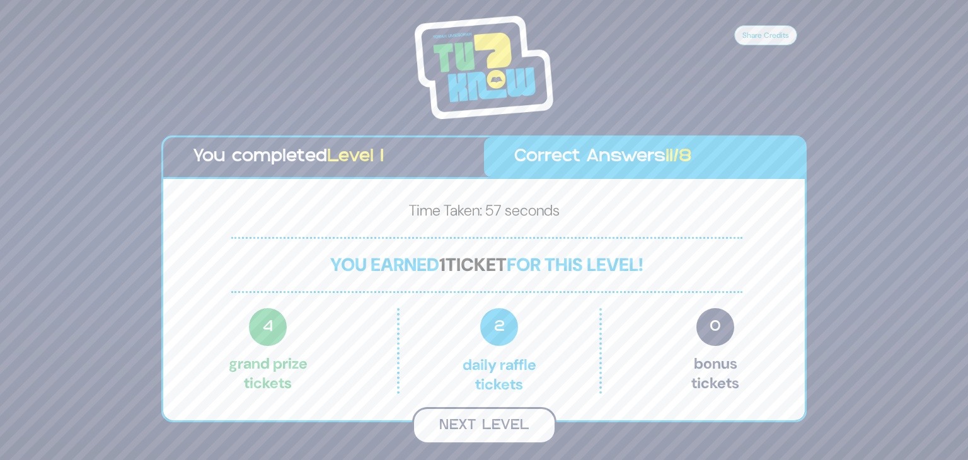
click at [509, 424] on button "Next Level" at bounding box center [484, 425] width 144 height 37
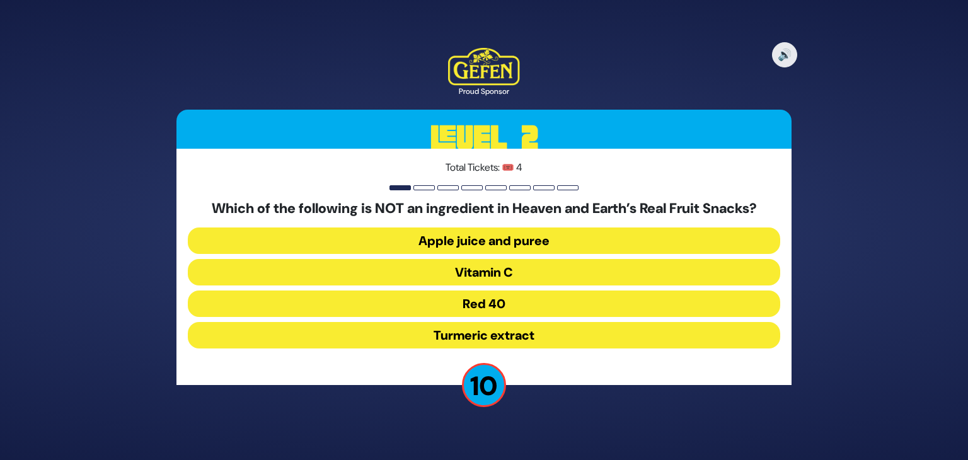
click at [488, 311] on button "Red 40" at bounding box center [484, 304] width 593 height 26
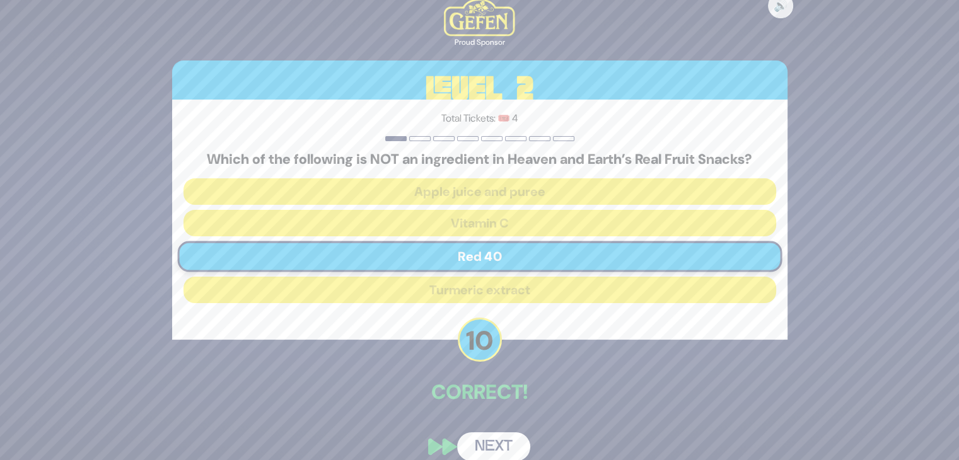
click at [499, 449] on button "Next" at bounding box center [493, 446] width 73 height 29
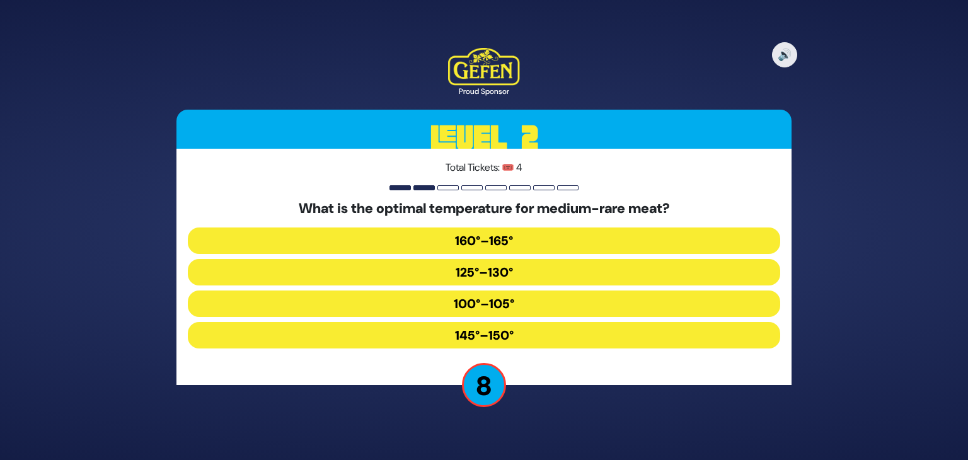
click at [516, 271] on button "125°–130°" at bounding box center [484, 272] width 593 height 26
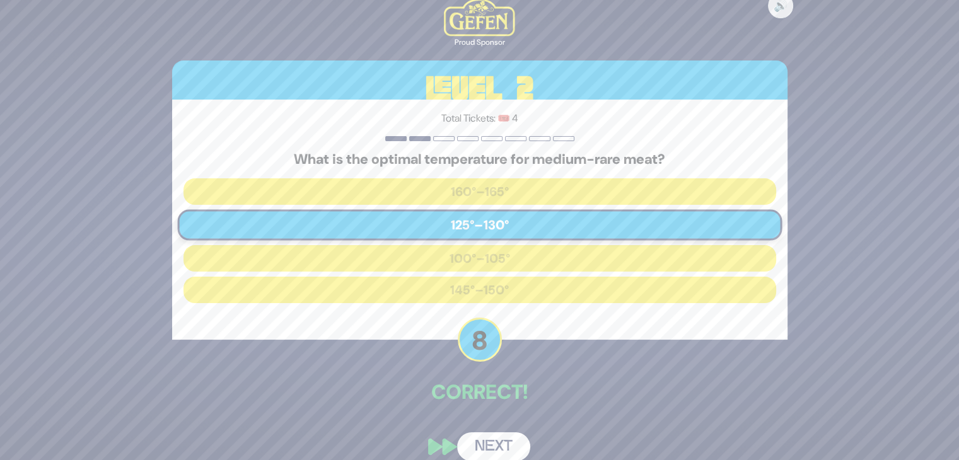
click at [503, 444] on button "Next" at bounding box center [493, 446] width 73 height 29
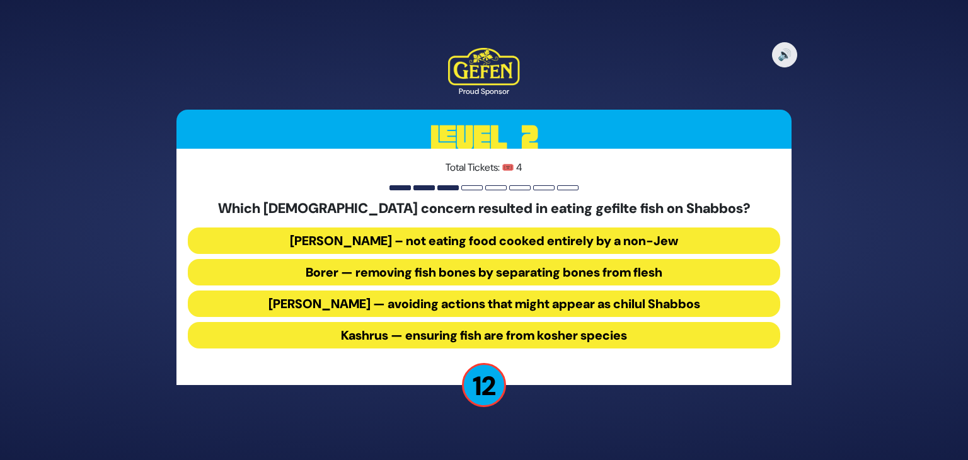
click at [446, 273] on button "Borer — removing fish bones by separating bones from flesh" at bounding box center [484, 272] width 593 height 26
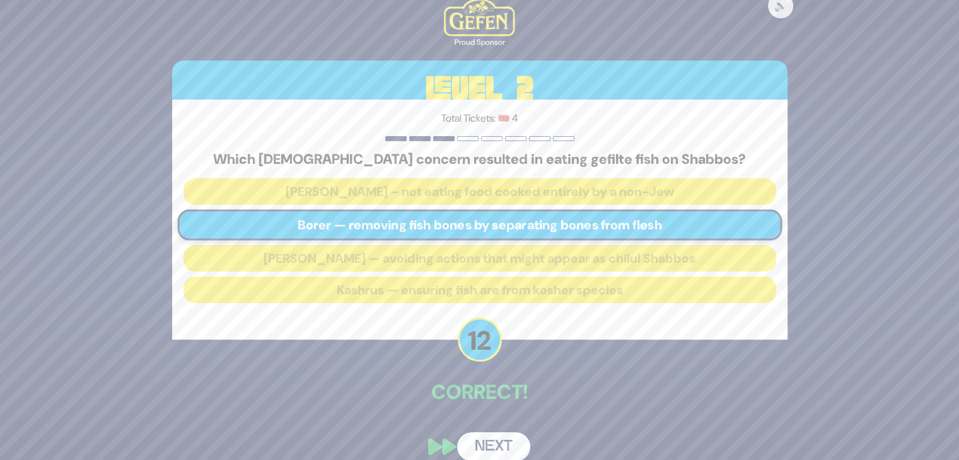
click at [509, 448] on button "Next" at bounding box center [493, 446] width 73 height 29
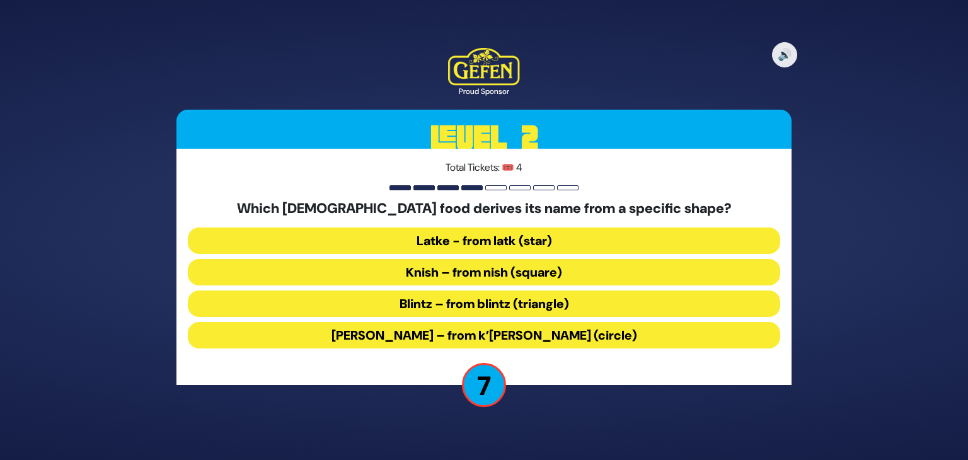
click at [575, 274] on button "Knish – from nish (square)" at bounding box center [484, 272] width 593 height 26
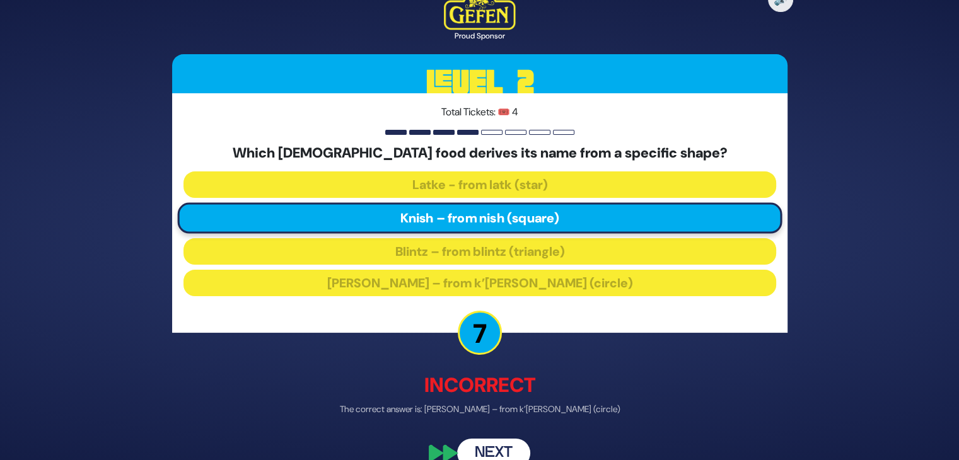
click at [514, 451] on button "Next" at bounding box center [493, 453] width 73 height 29
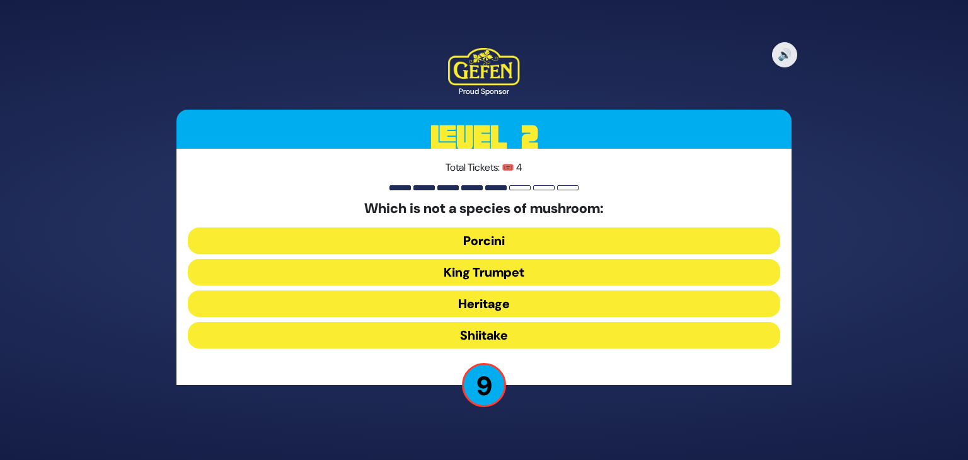
click at [545, 273] on button "King Trumpet" at bounding box center [484, 272] width 593 height 26
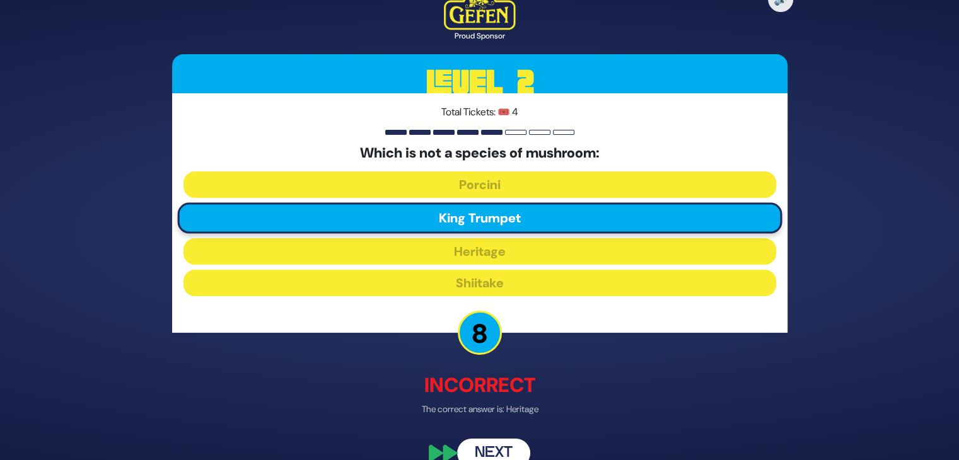
click at [511, 450] on button "Next" at bounding box center [493, 453] width 73 height 29
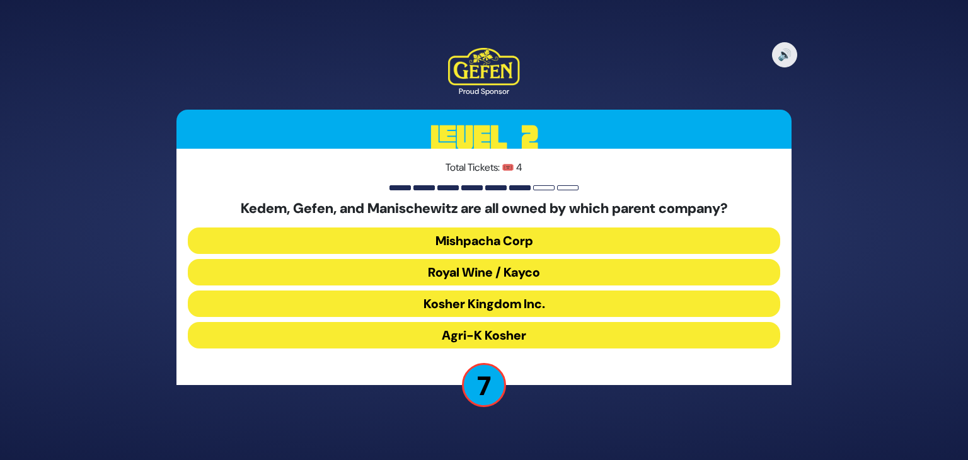
click at [564, 299] on button "Kosher Kingdom Inc." at bounding box center [484, 304] width 593 height 26
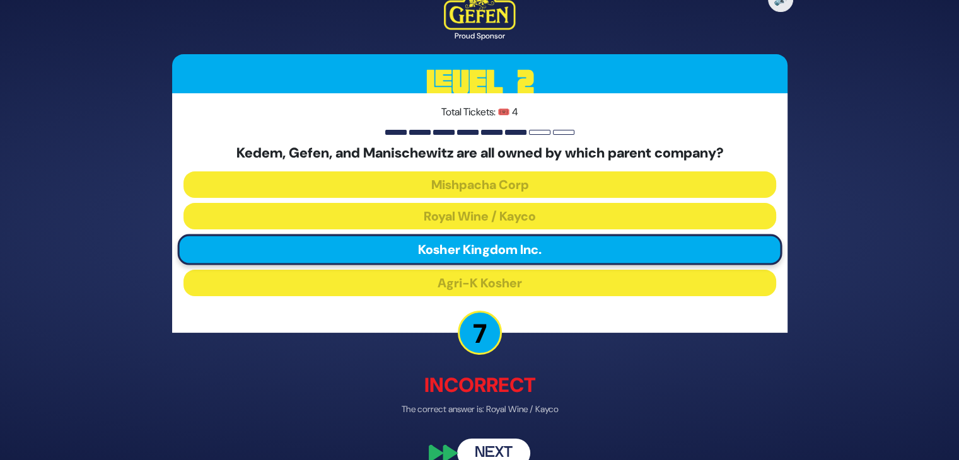
click at [499, 443] on button "Next" at bounding box center [493, 453] width 73 height 29
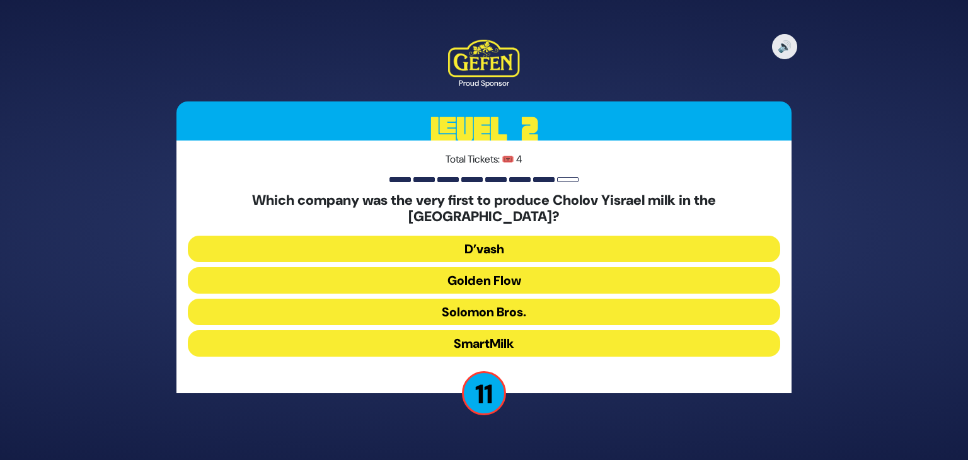
click at [591, 241] on button "D’vash" at bounding box center [484, 249] width 593 height 26
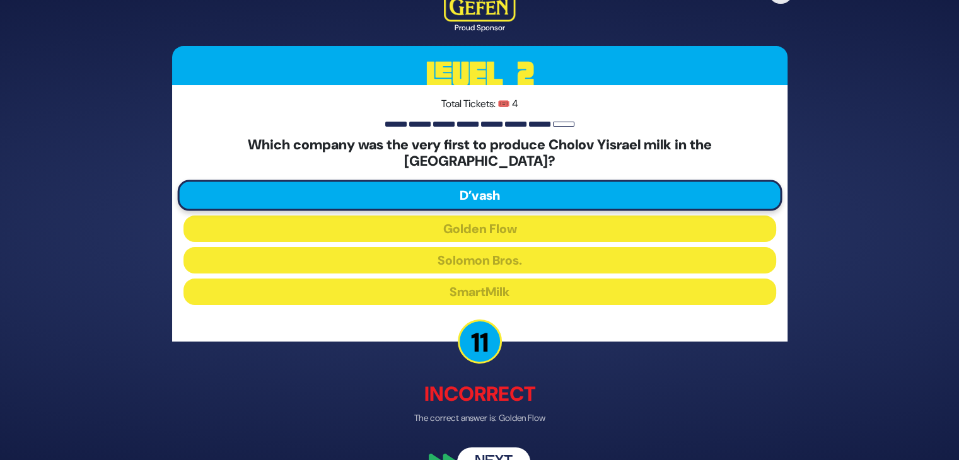
click at [523, 452] on button "Next" at bounding box center [493, 461] width 73 height 29
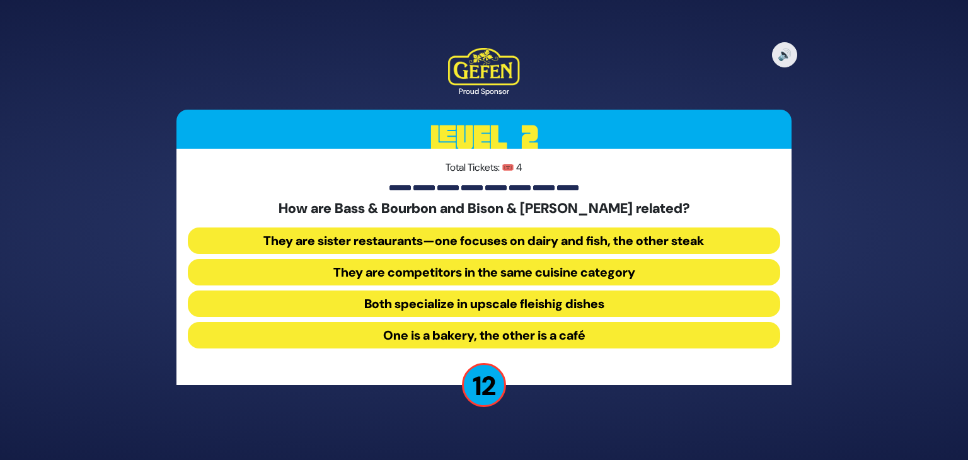
click at [580, 250] on button "They are sister restaurants—one focuses on dairy and fish, the other steak" at bounding box center [484, 241] width 593 height 26
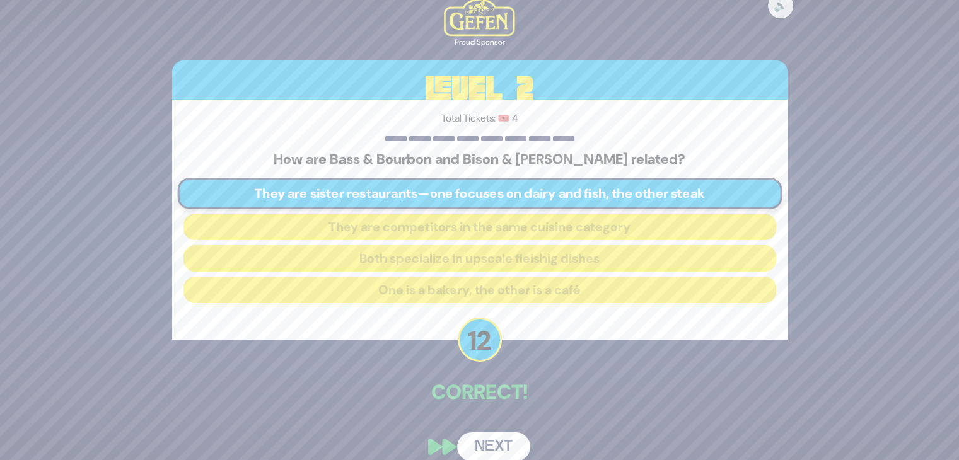
click at [511, 447] on button "Next" at bounding box center [493, 446] width 73 height 29
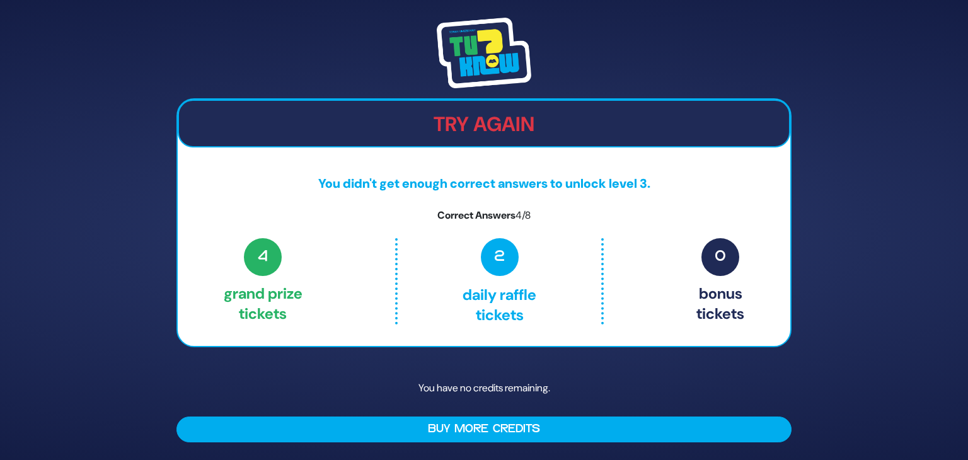
click at [474, 62] on img at bounding box center [484, 53] width 95 height 71
